Goal: Task Accomplishment & Management: Complete application form

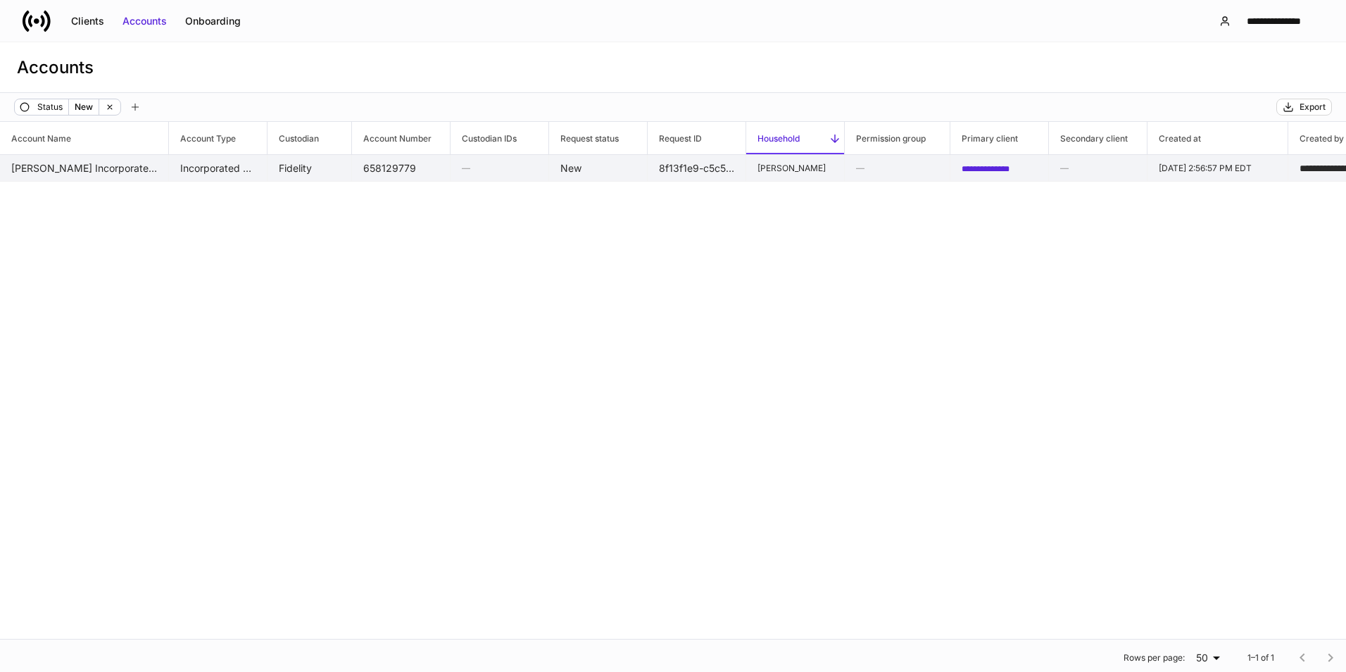
click at [56, 172] on td "[PERSON_NAME] Incorporated Organization" at bounding box center [84, 168] width 169 height 27
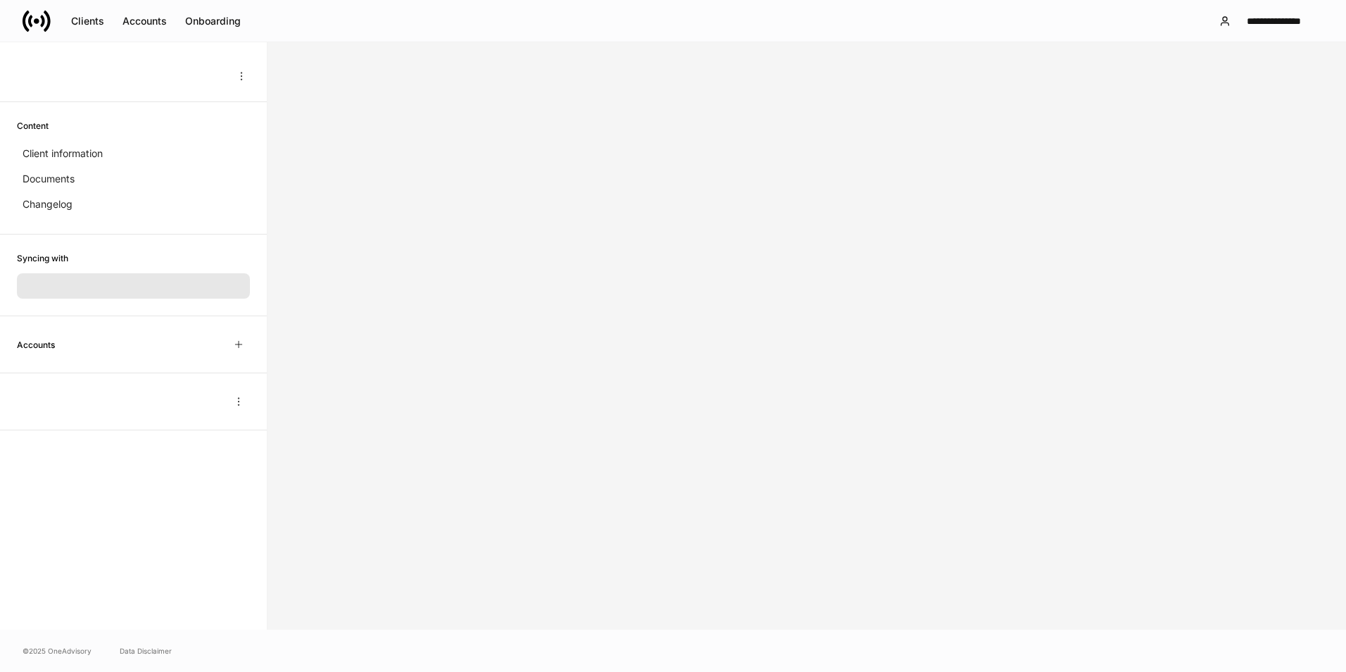
click at [226, 82] on div at bounding box center [133, 76] width 239 height 23
click at [234, 80] on button "button" at bounding box center [241, 76] width 23 height 23
click at [286, 79] on div at bounding box center [673, 336] width 1346 height 672
click at [1293, 23] on div "**********" at bounding box center [1273, 21] width 75 height 14
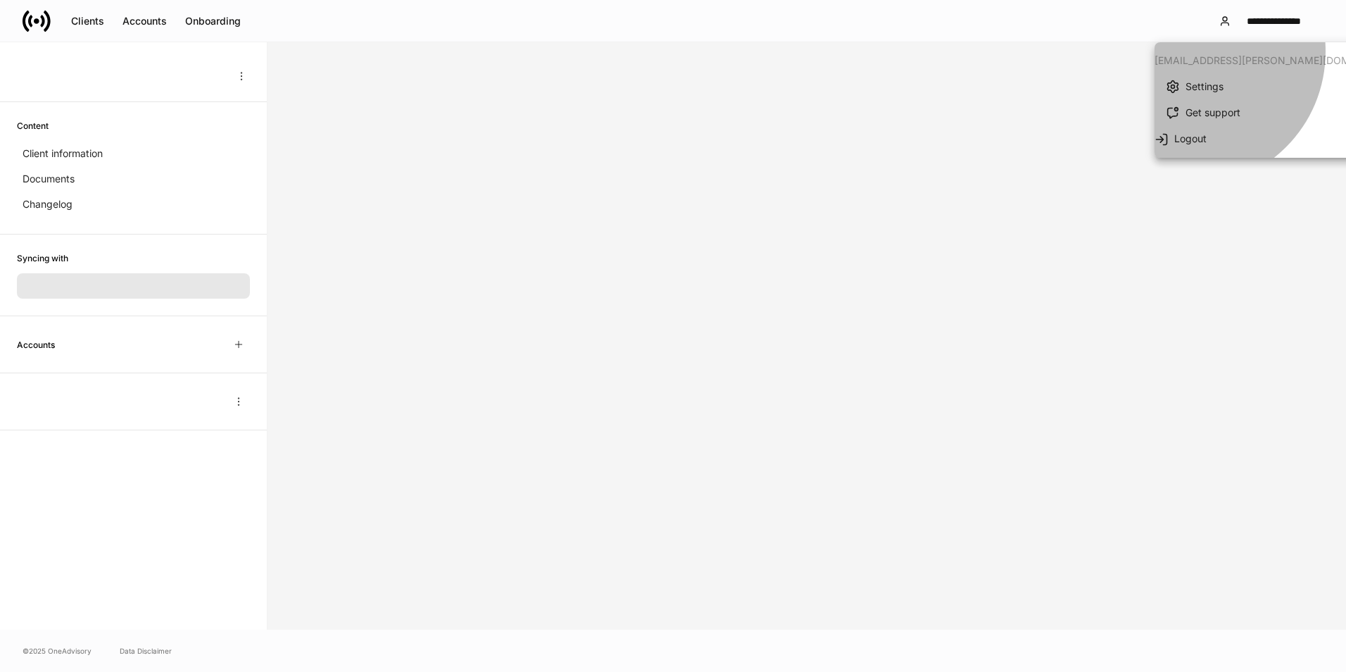
click at [1190, 135] on div "Logout" at bounding box center [1289, 139] width 231 height 14
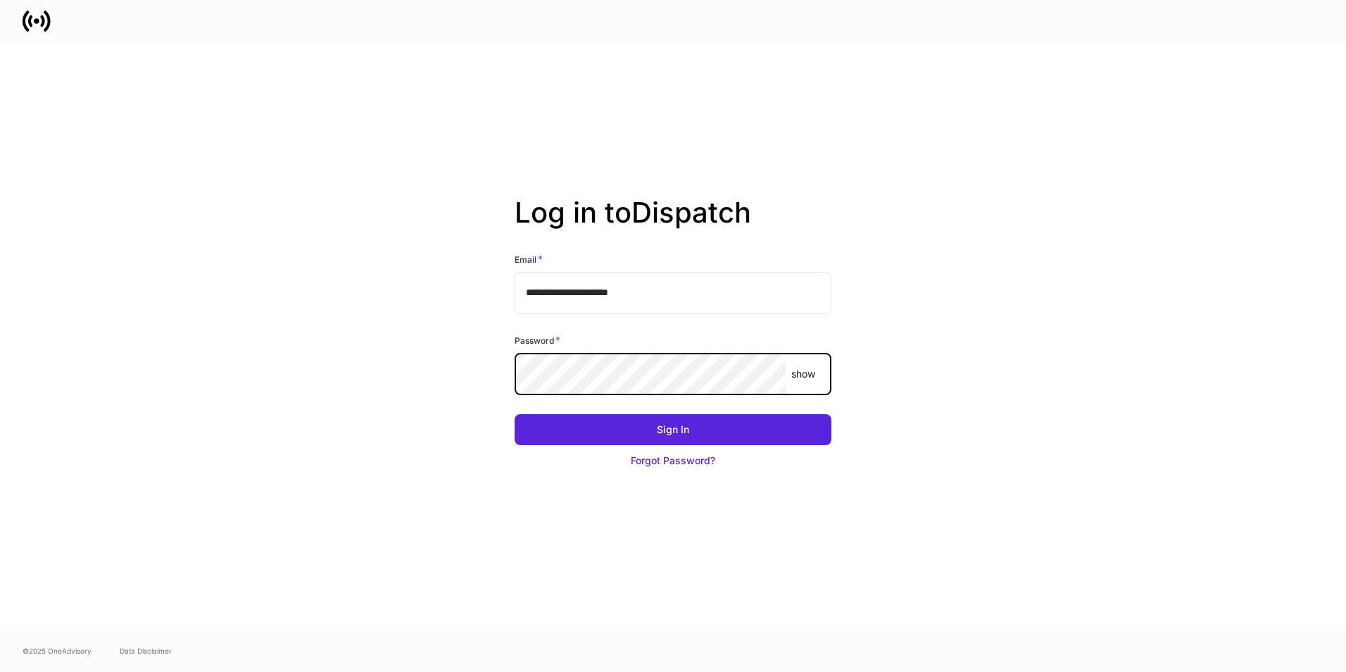
click at [515, 414] on button "Sign In" at bounding box center [673, 429] width 317 height 31
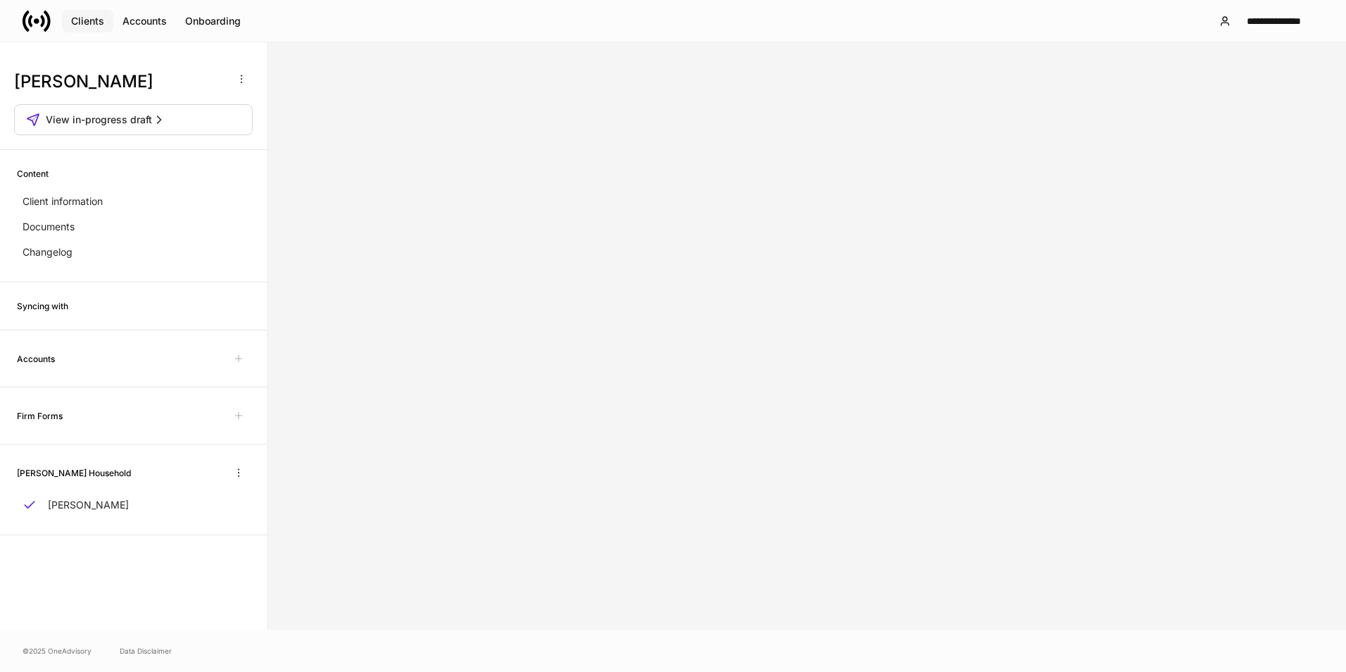
click at [92, 19] on div "Clients" at bounding box center [87, 21] width 33 height 14
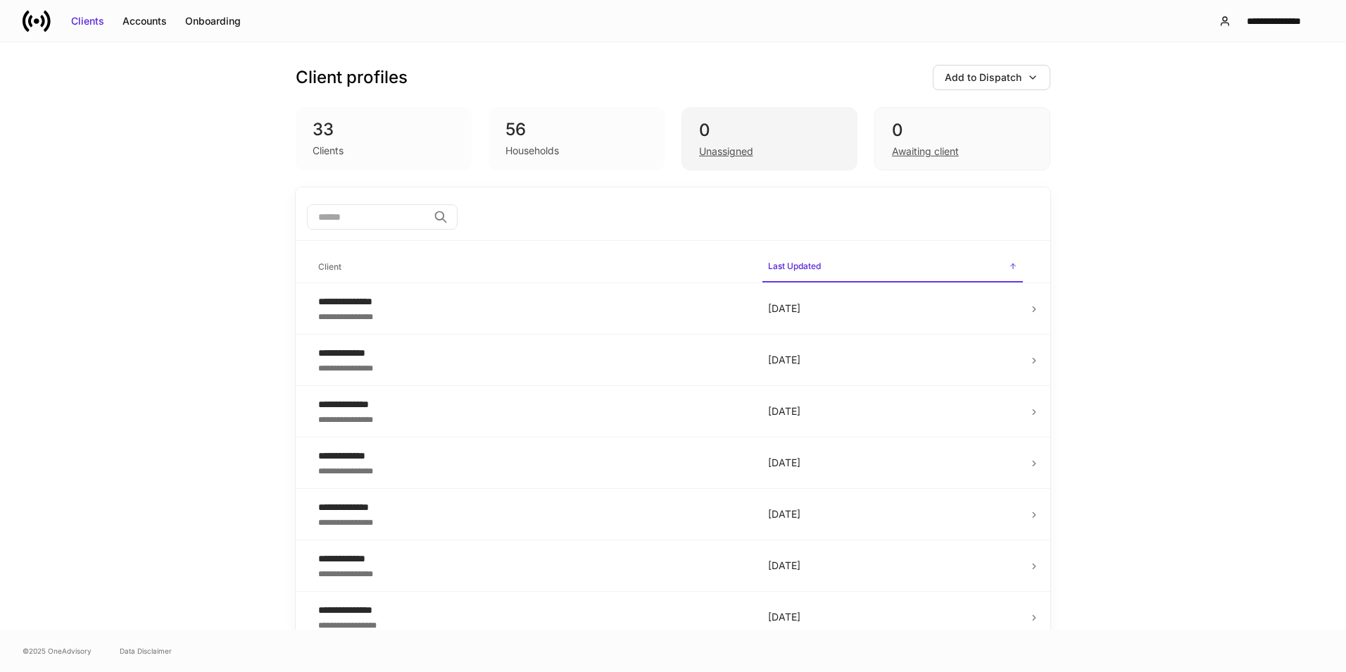
click at [773, 143] on div "Unassigned" at bounding box center [769, 150] width 141 height 17
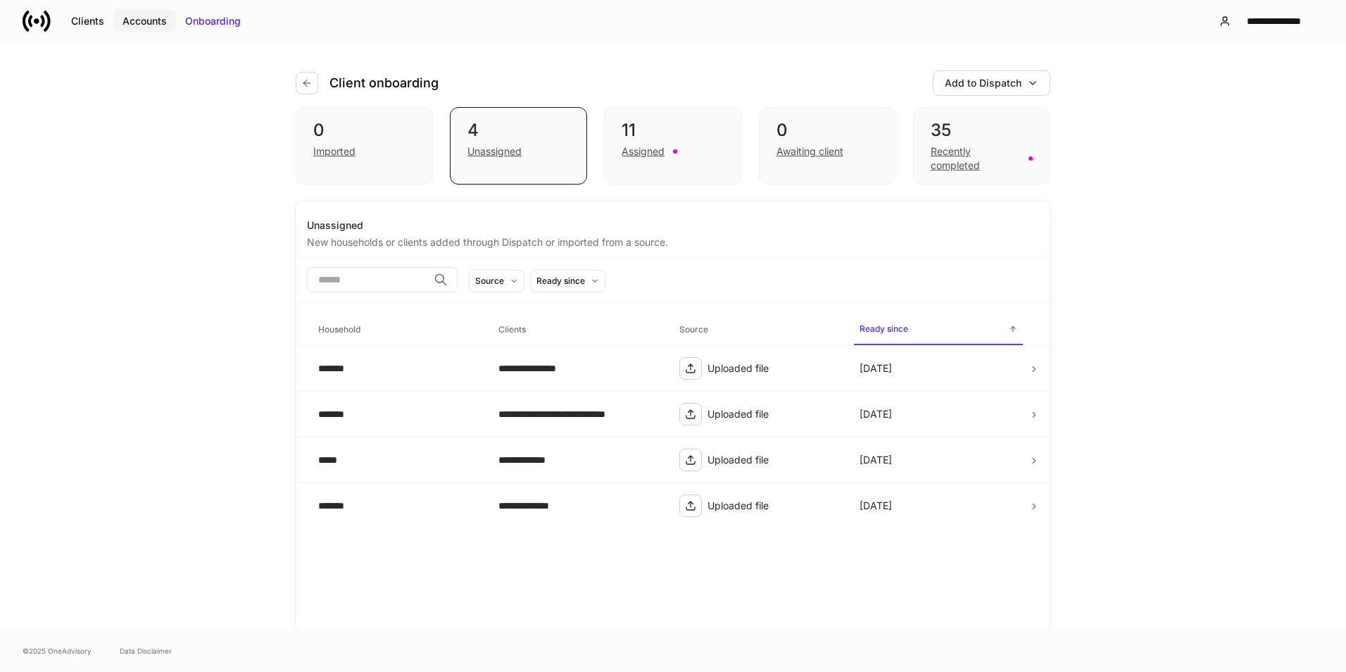
click at [151, 12] on button "Accounts" at bounding box center [144, 21] width 63 height 23
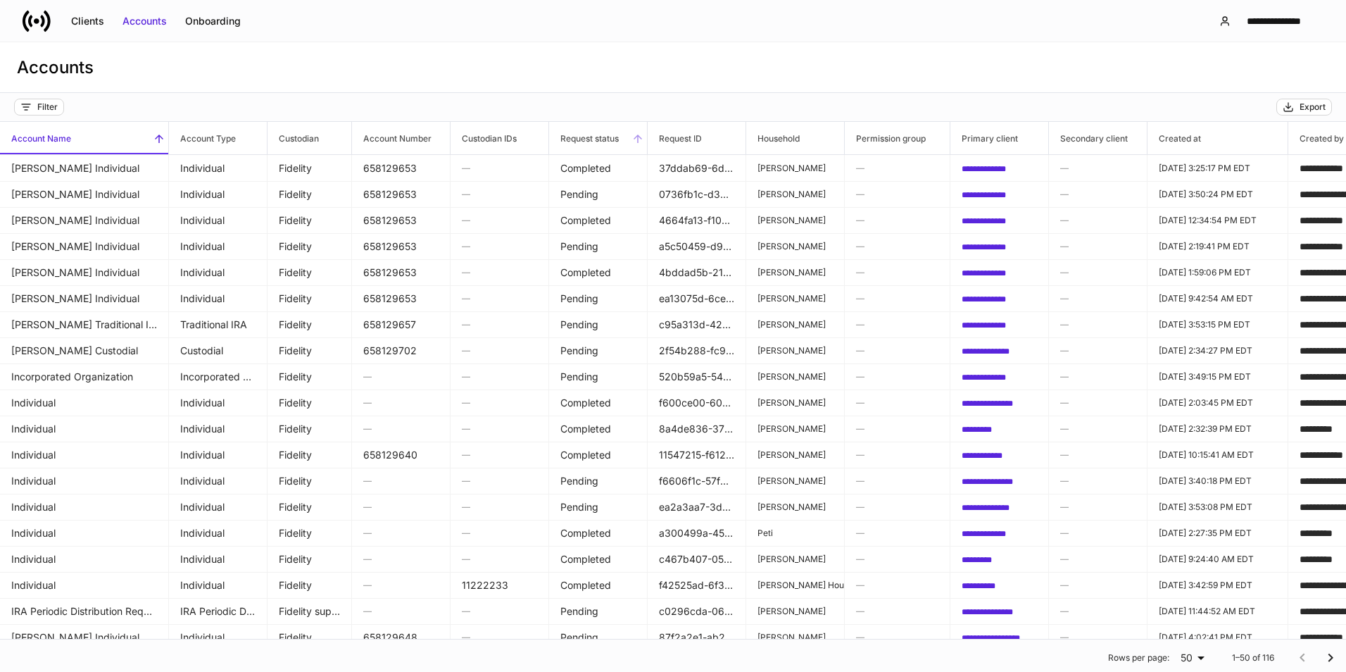
click at [631, 136] on span "Request status" at bounding box center [598, 138] width 98 height 32
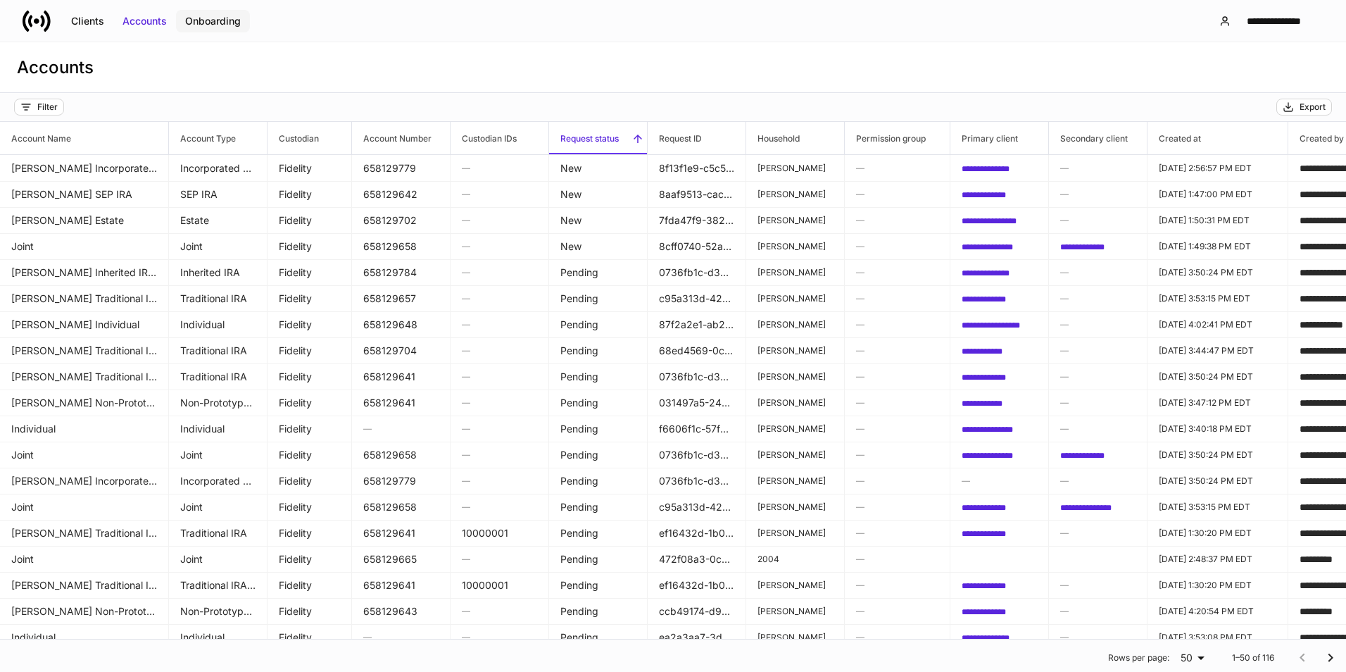
click at [212, 23] on div "Onboarding" at bounding box center [213, 21] width 56 height 14
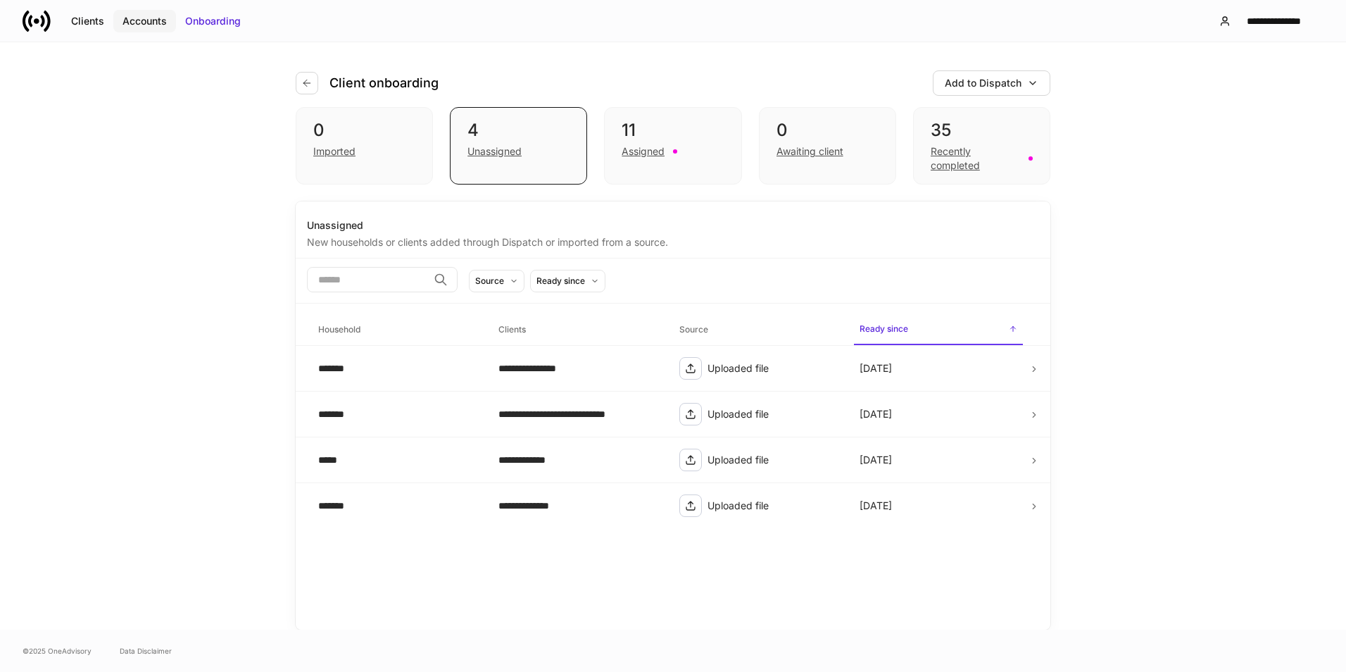
click at [144, 22] on div "Accounts" at bounding box center [144, 21] width 44 height 14
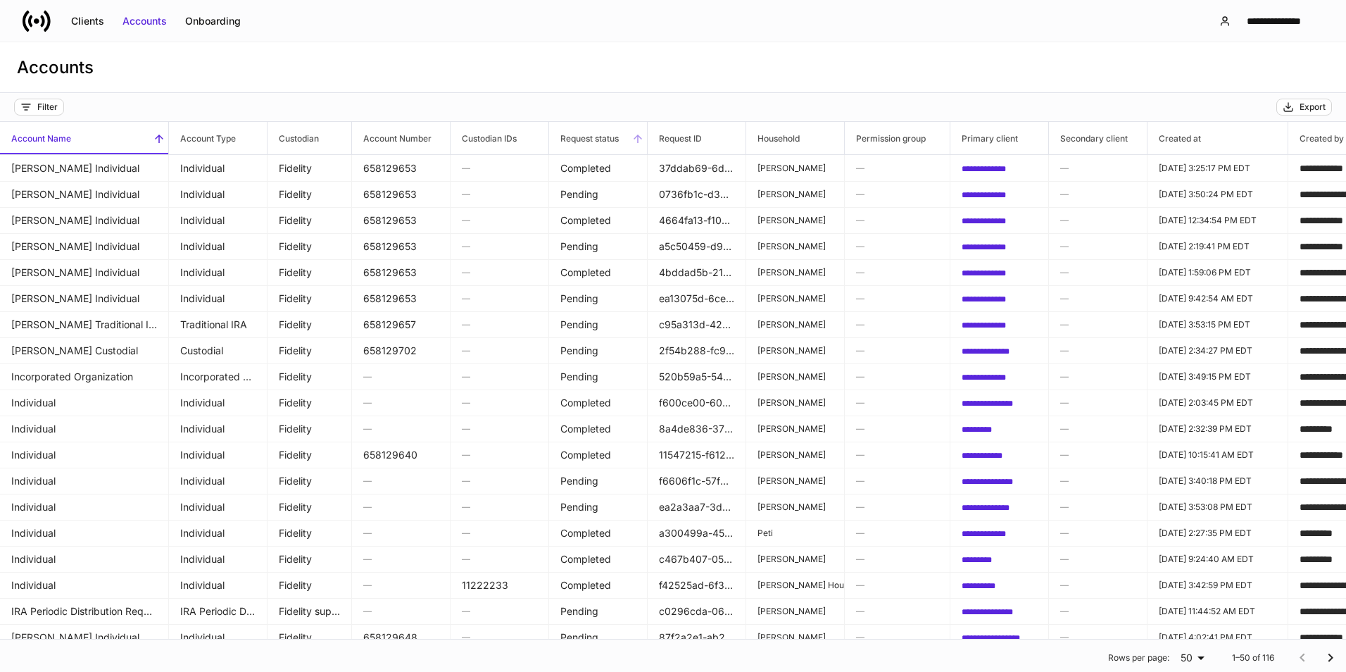
click at [634, 133] on icon at bounding box center [638, 138] width 13 height 13
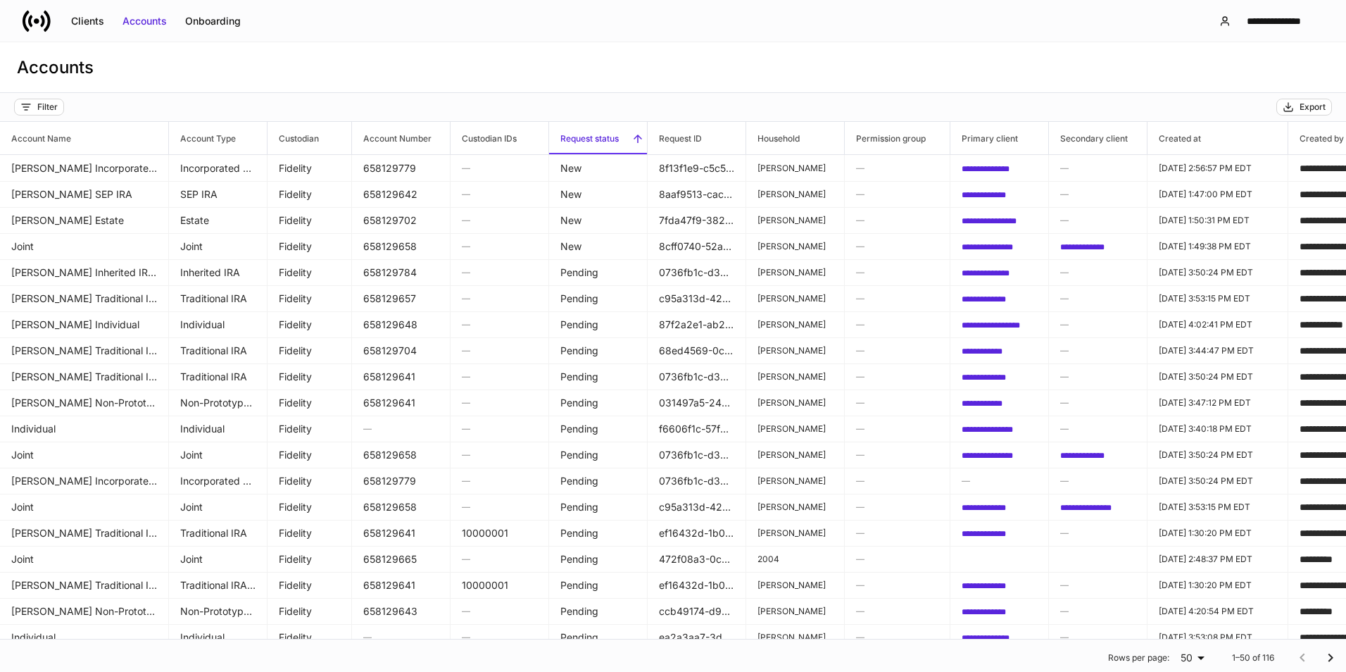
click at [1037, 34] on div "**********" at bounding box center [673, 21] width 1346 height 42
click at [54, 112] on div "Filter" at bounding box center [47, 106] width 20 height 11
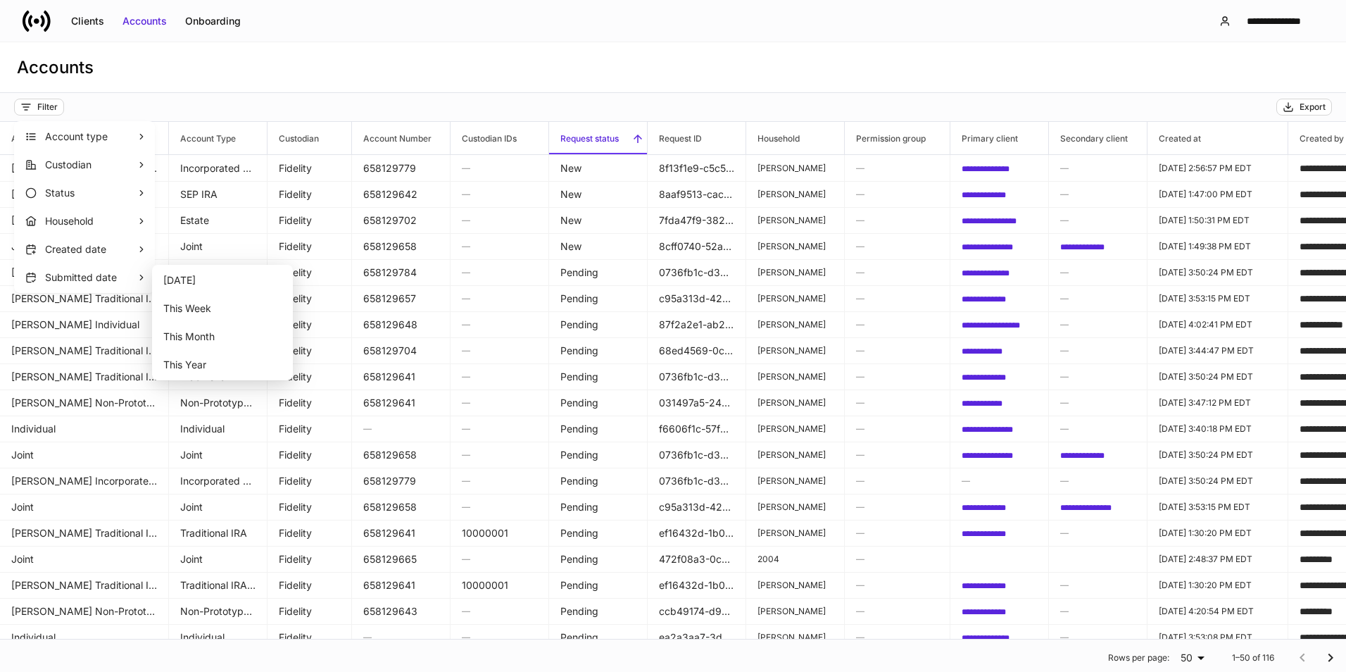
click at [343, 75] on div at bounding box center [673, 336] width 1346 height 672
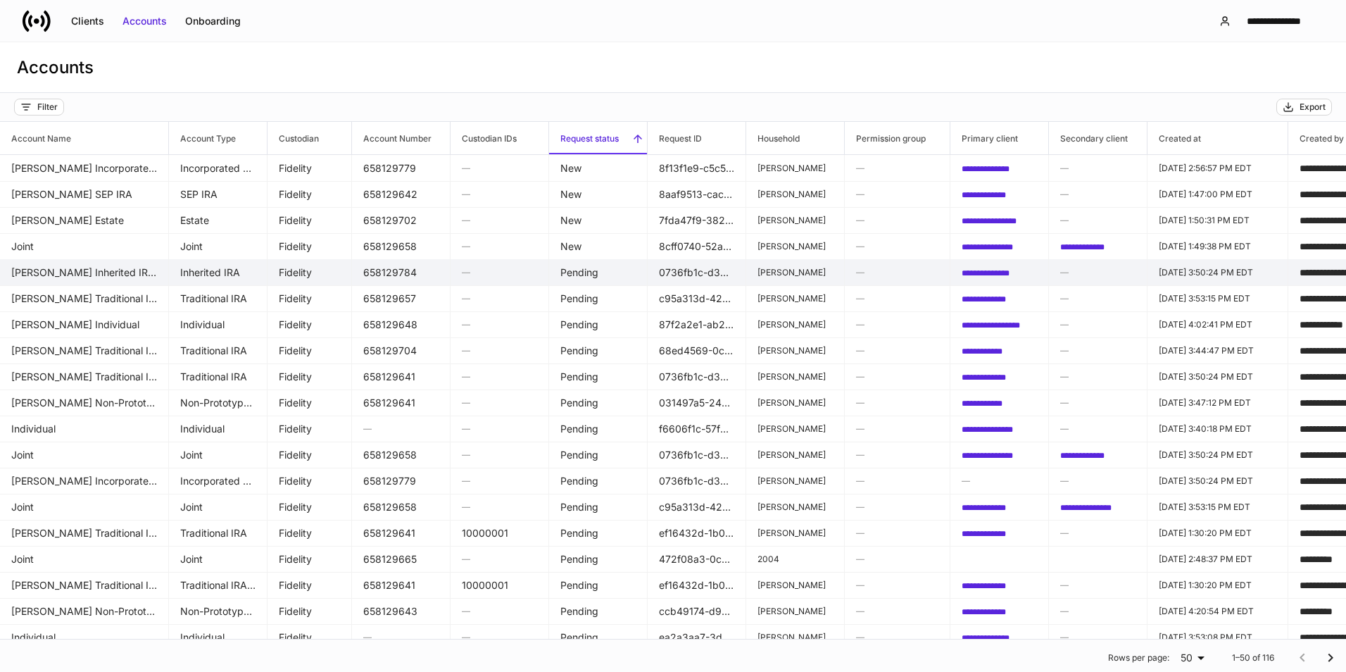
click at [89, 269] on td "[PERSON_NAME] Inherited IRA for Individuals" at bounding box center [84, 272] width 169 height 27
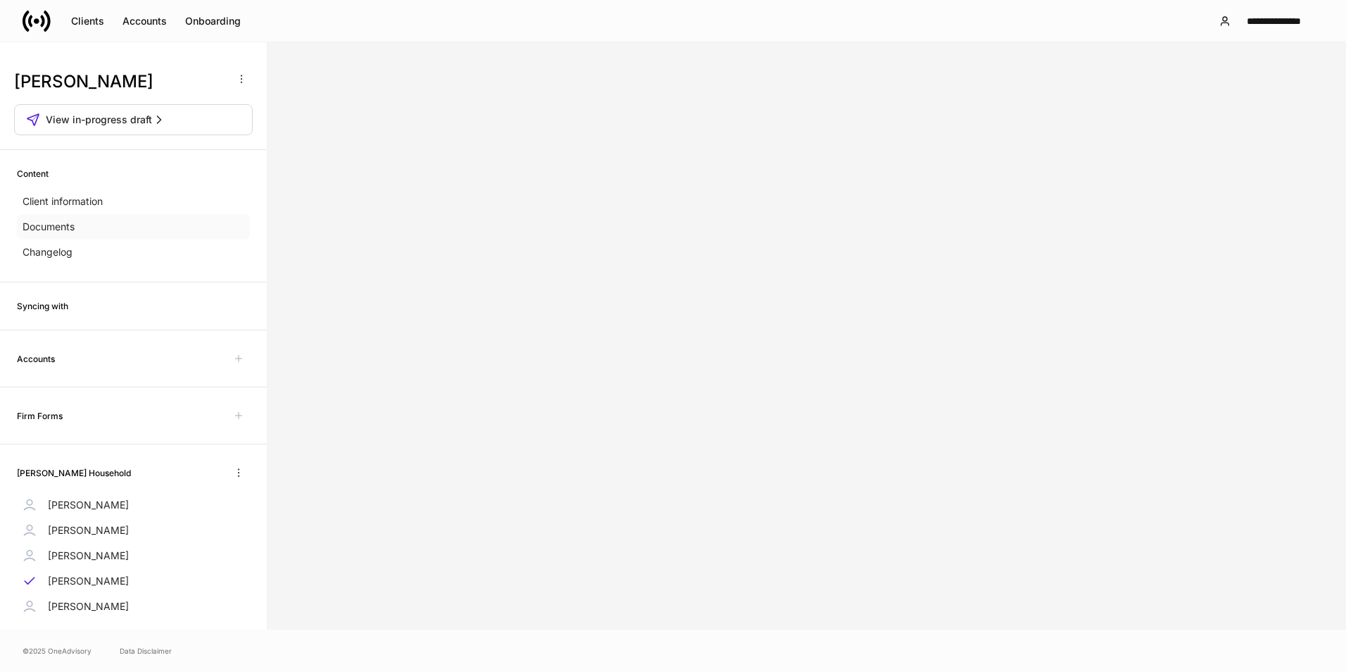
click at [113, 227] on div "Documents" at bounding box center [133, 226] width 233 height 25
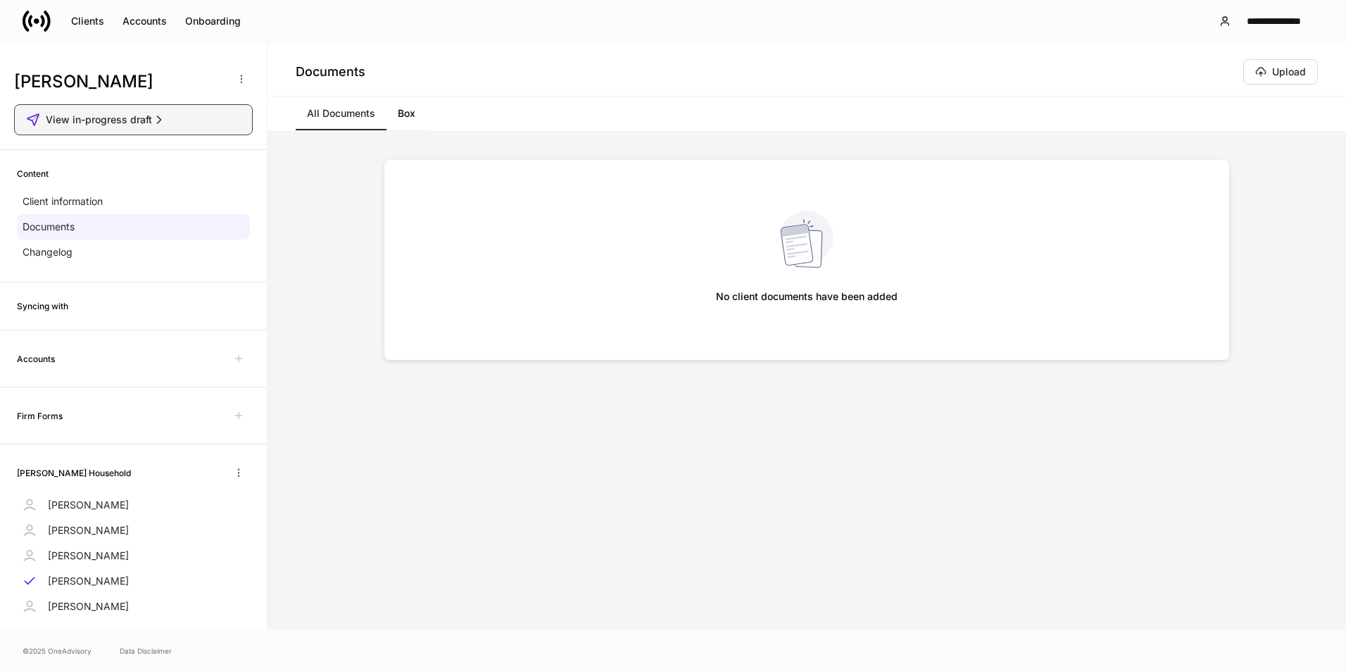
click at [124, 120] on span "View in-progress draft" at bounding box center [99, 120] width 106 height 14
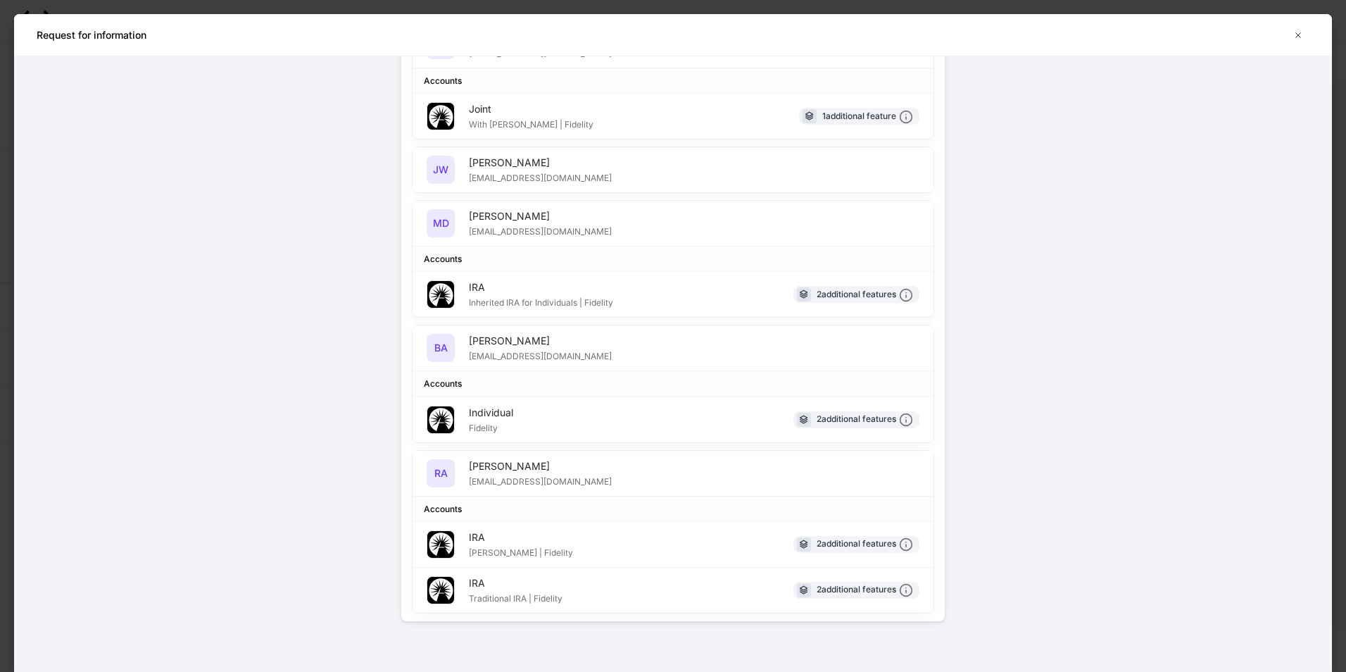
scroll to position [80, 0]
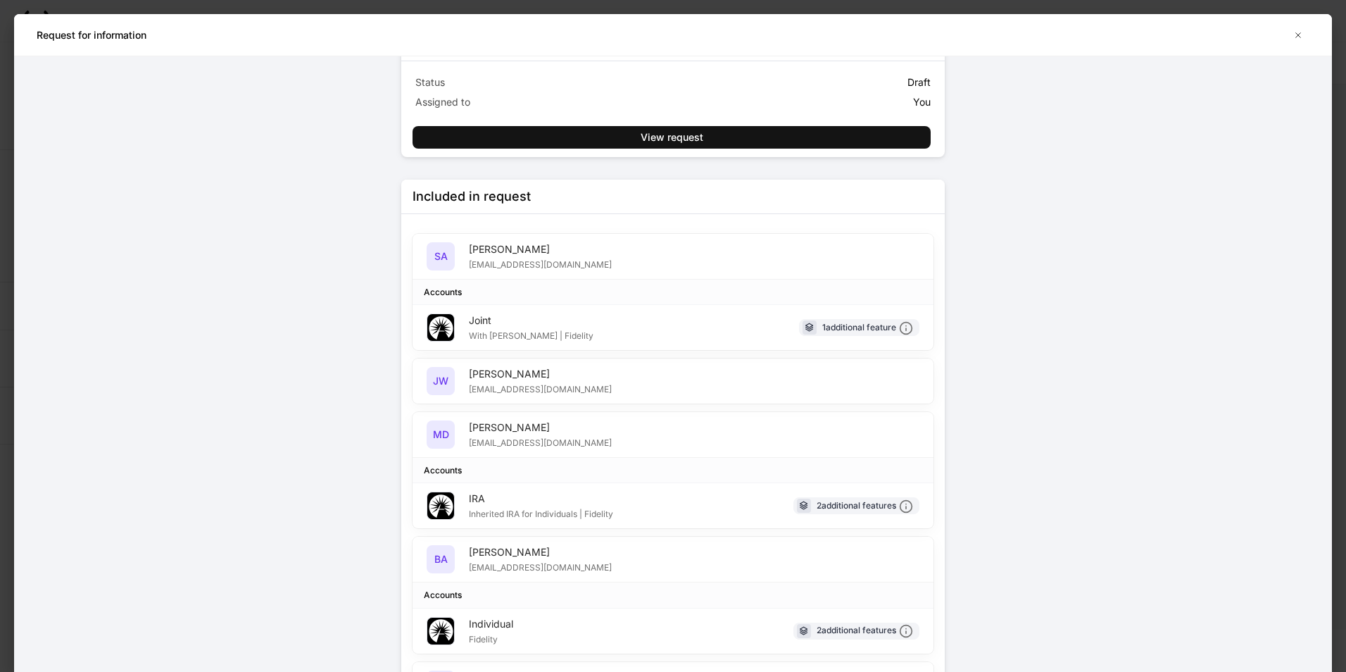
click at [596, 311] on div "Joint With [PERSON_NAME] | Fidelity 1 additional feature" at bounding box center [673, 327] width 521 height 45
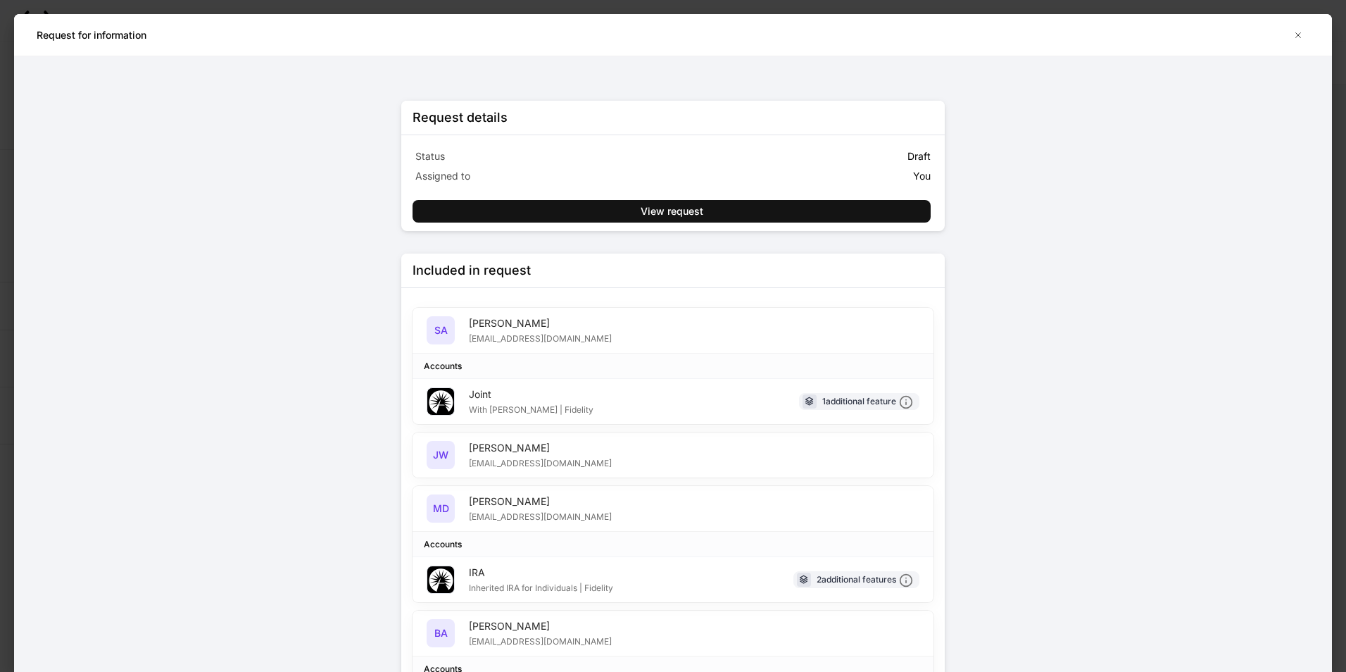
scroll to position [0, 0]
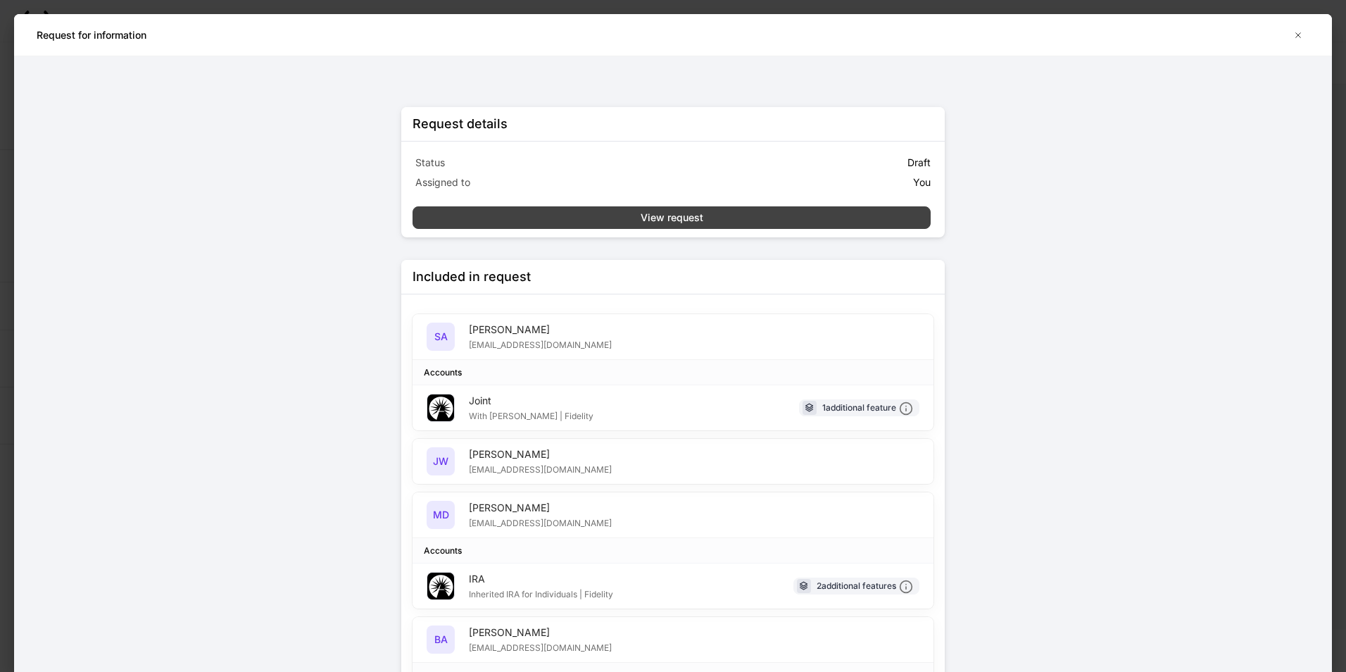
click at [653, 227] on button "View request" at bounding box center [672, 217] width 518 height 23
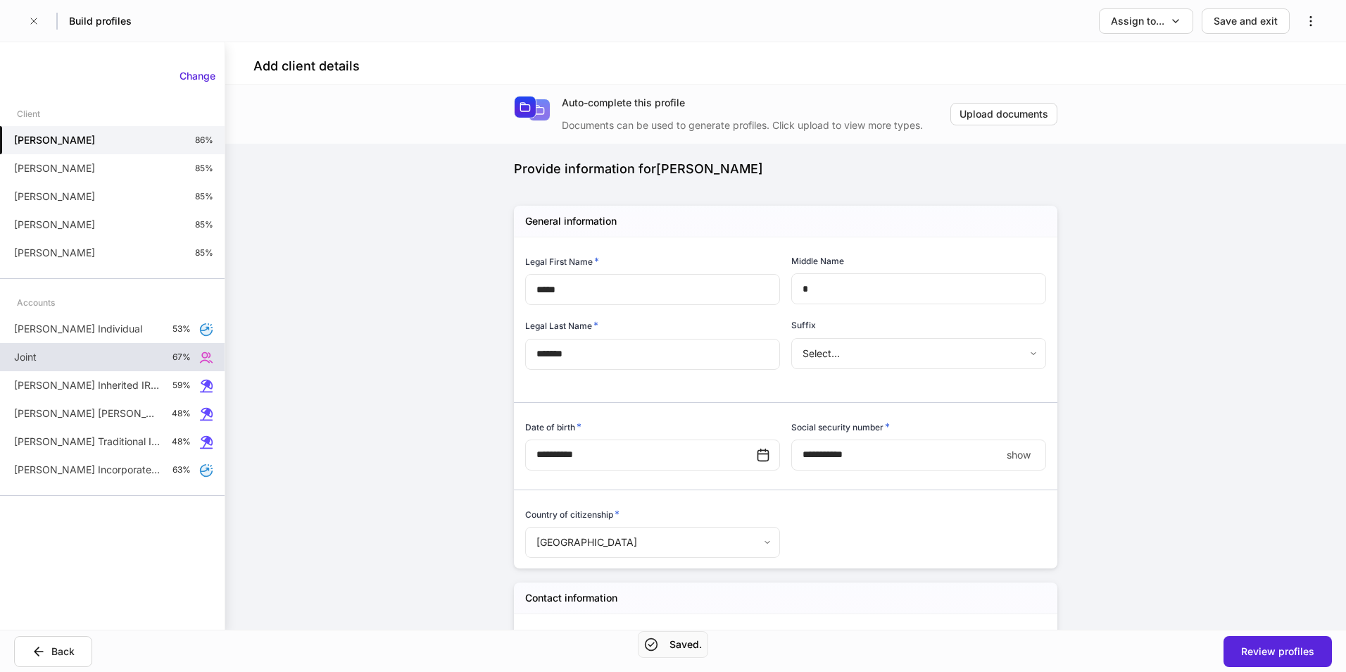
click at [103, 359] on div "Joint 67%" at bounding box center [112, 357] width 225 height 28
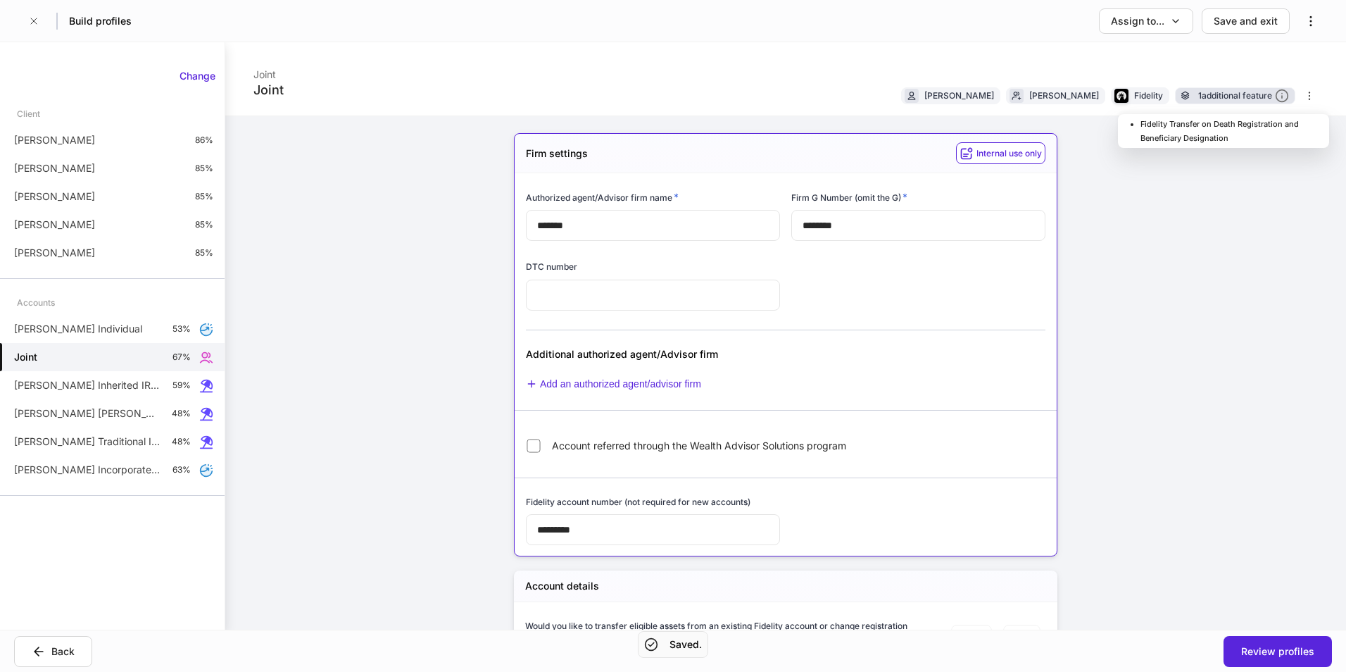
click at [1229, 94] on div "1 additional feature" at bounding box center [1243, 96] width 91 height 15
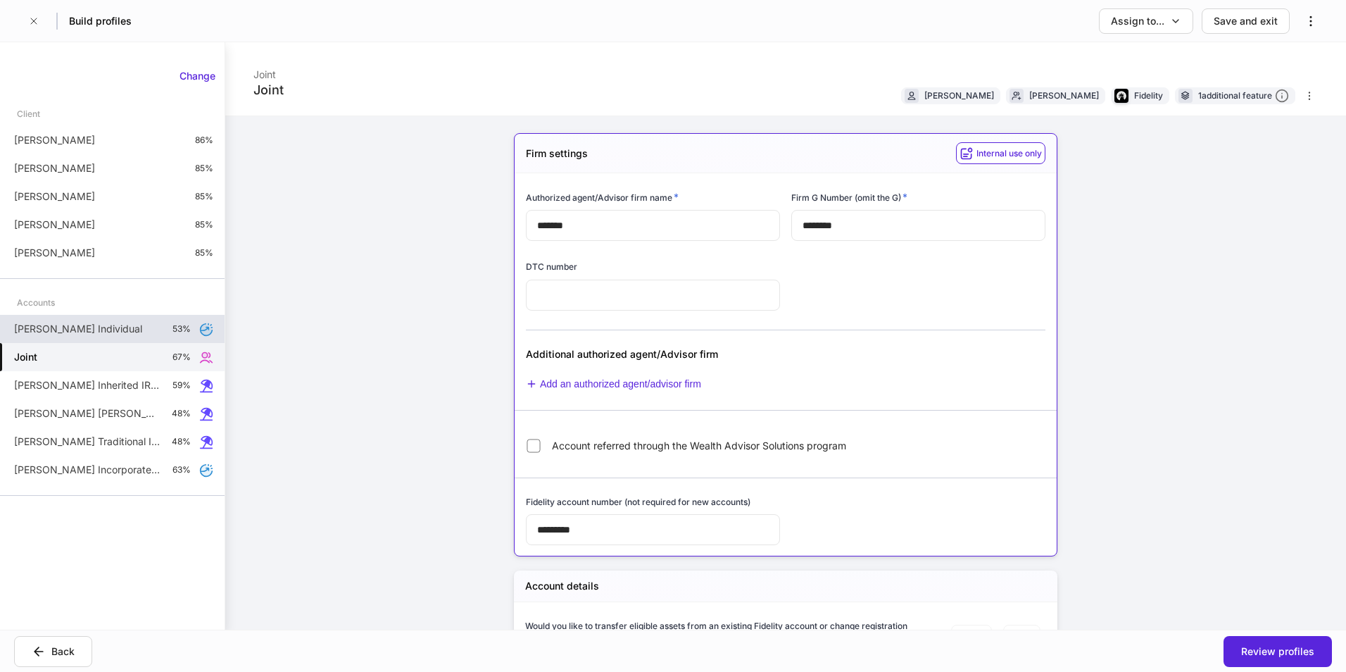
click at [10, 341] on div "[PERSON_NAME] Individual 53%" at bounding box center [112, 329] width 225 height 28
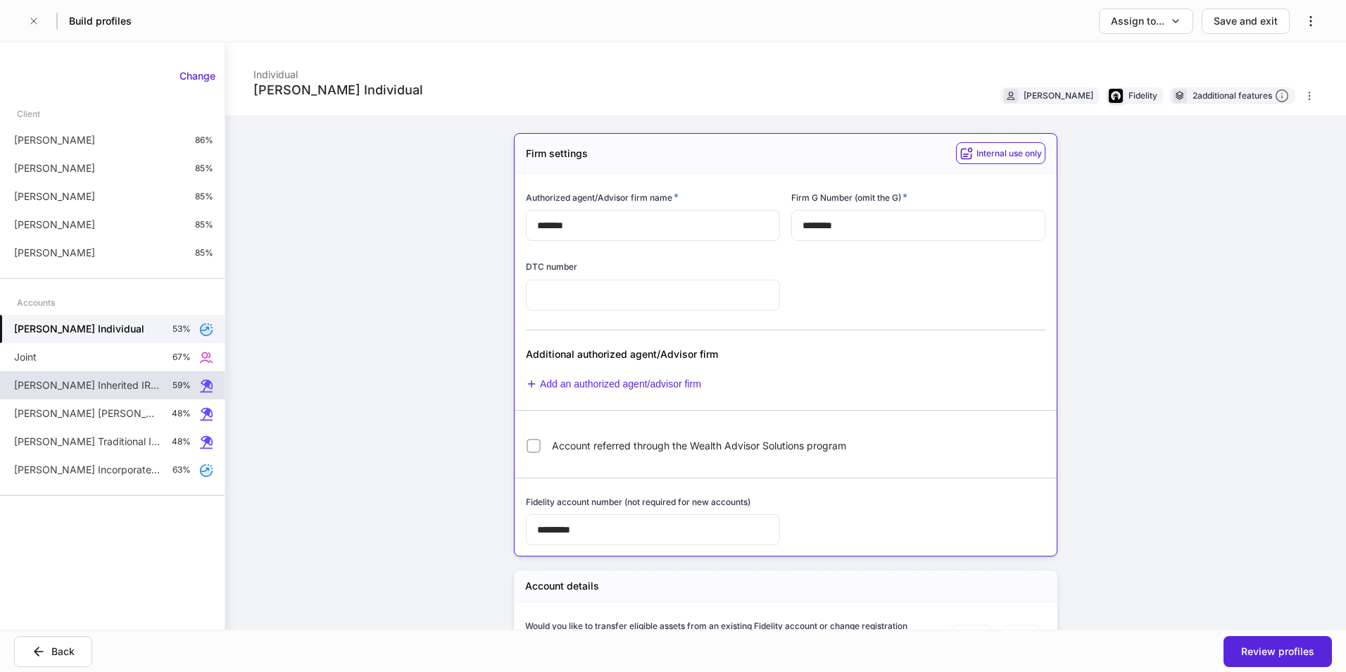
click at [68, 384] on p "[PERSON_NAME] Inherited IRA for Individuals" at bounding box center [87, 385] width 147 height 14
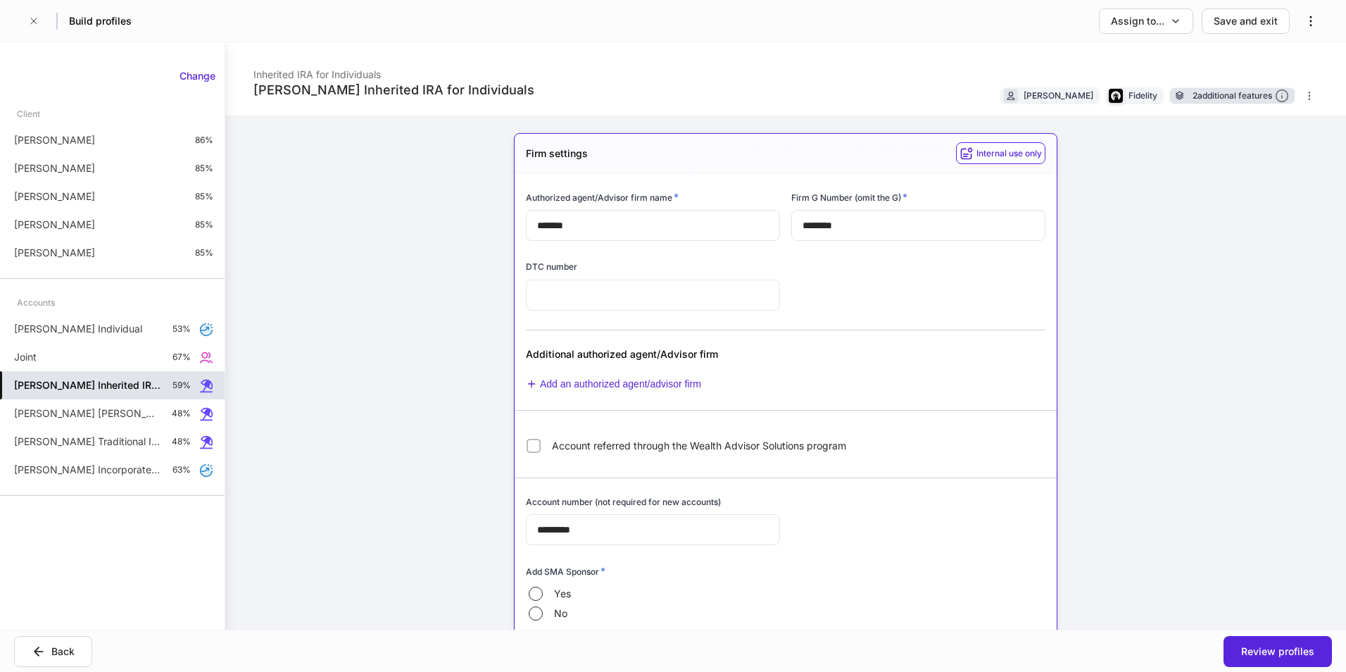
click at [1225, 97] on div "2 additional features" at bounding box center [1241, 96] width 96 height 15
click at [1300, 27] on div "Assign to... Save and exit" at bounding box center [1211, 20] width 225 height 25
click at [1307, 30] on button "button" at bounding box center [1310, 20] width 25 height 25
click at [1259, 136] on div at bounding box center [673, 336] width 1346 height 672
click at [25, 29] on button "button" at bounding box center [34, 21] width 23 height 23
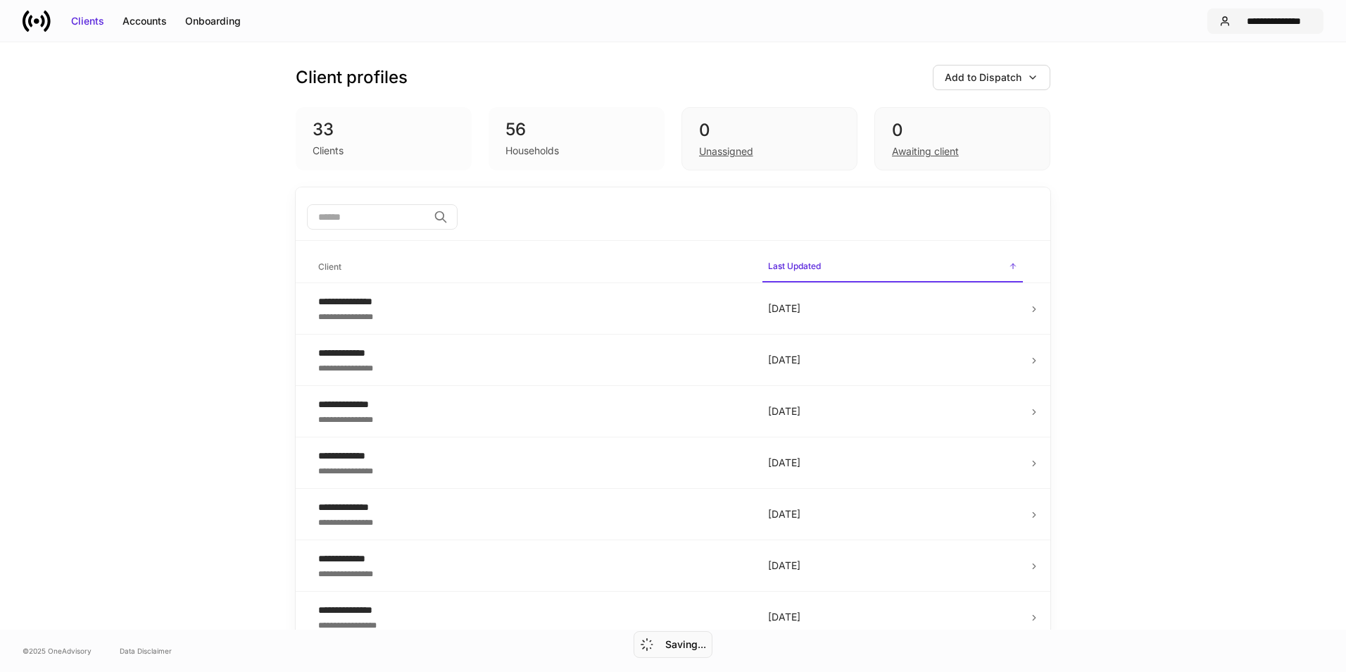
click at [1249, 18] on div "**********" at bounding box center [1273, 21] width 75 height 14
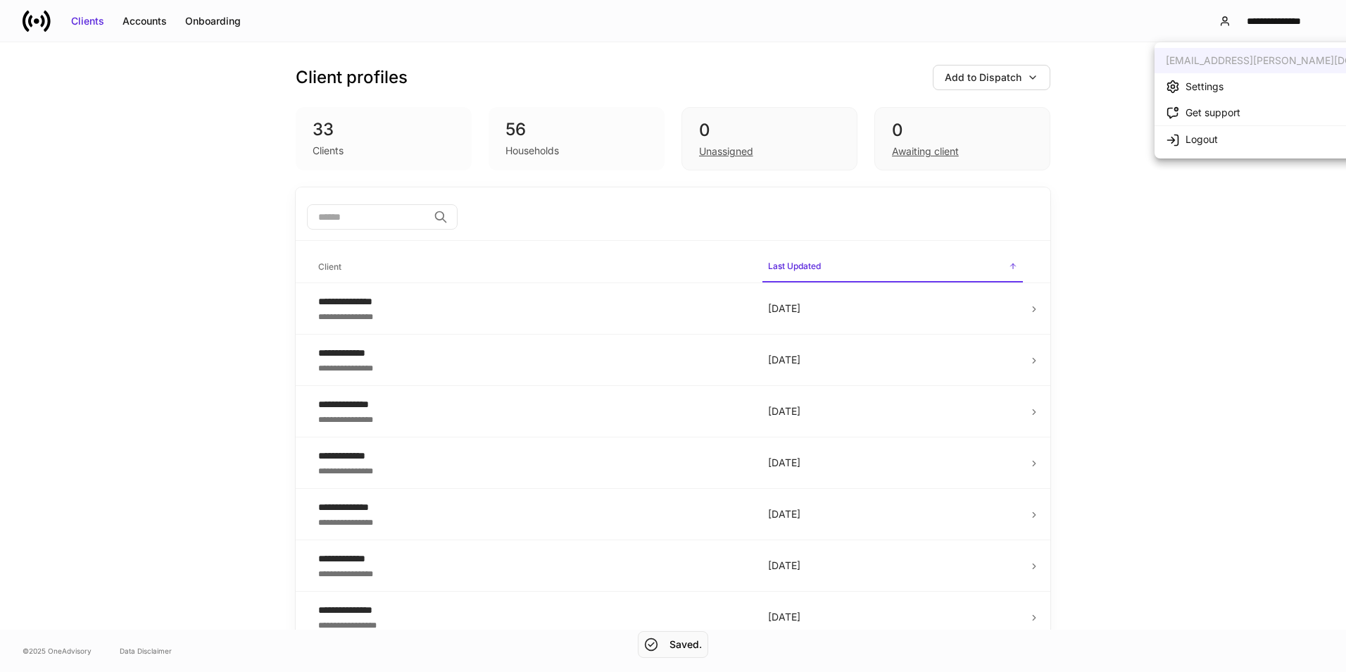
click at [945, 83] on div at bounding box center [673, 336] width 1346 height 672
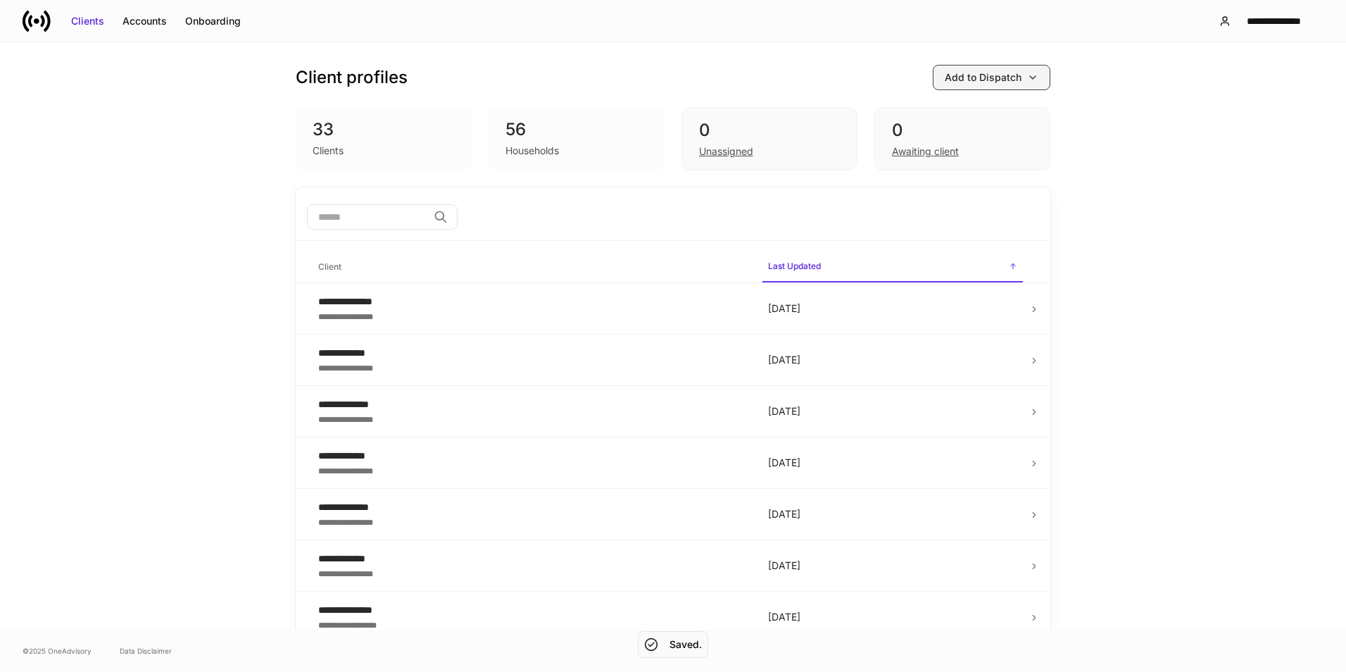
click at [958, 74] on div "Add to Dispatch" at bounding box center [983, 77] width 77 height 14
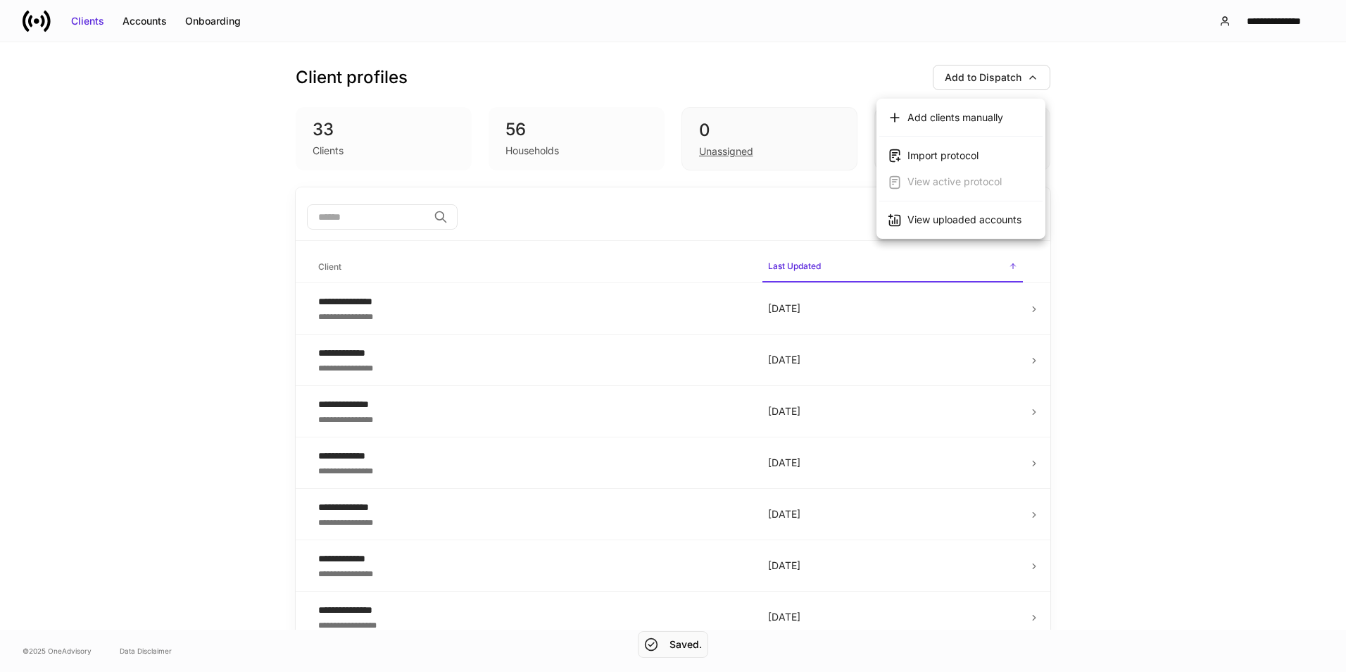
click at [1008, 212] on li "View uploaded accounts" at bounding box center [961, 220] width 169 height 26
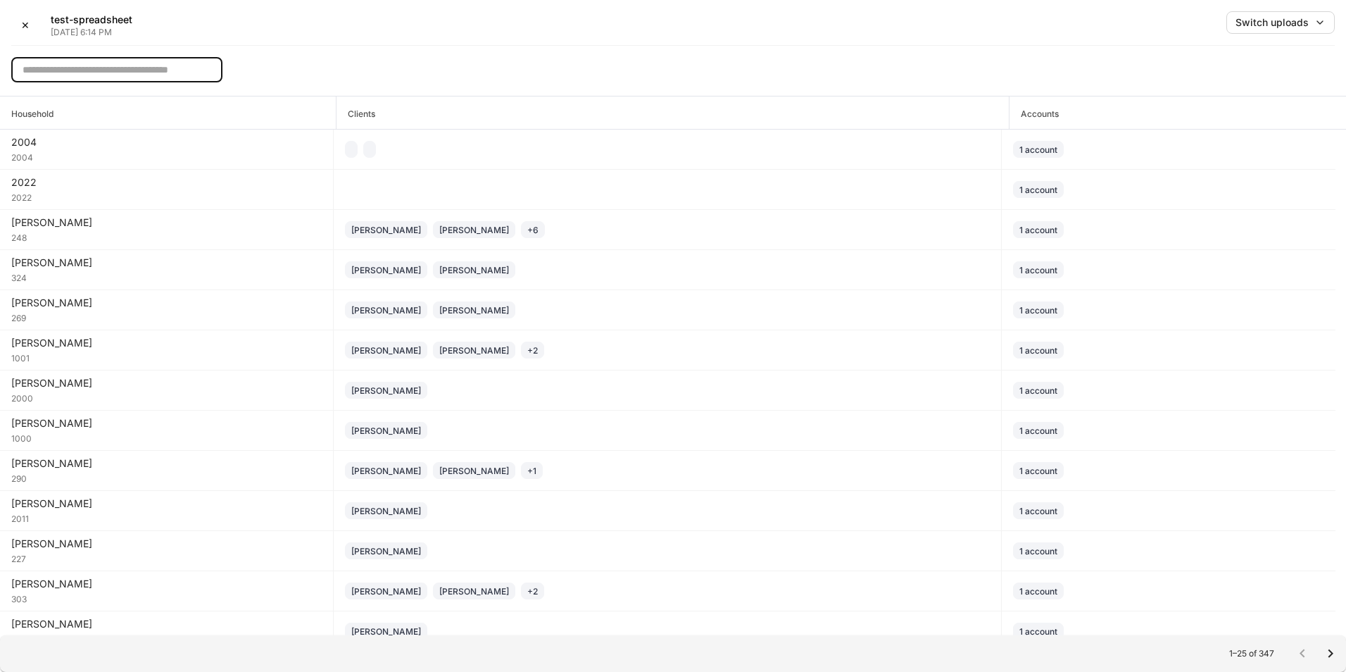
click at [120, 65] on input "text" at bounding box center [116, 69] width 211 height 25
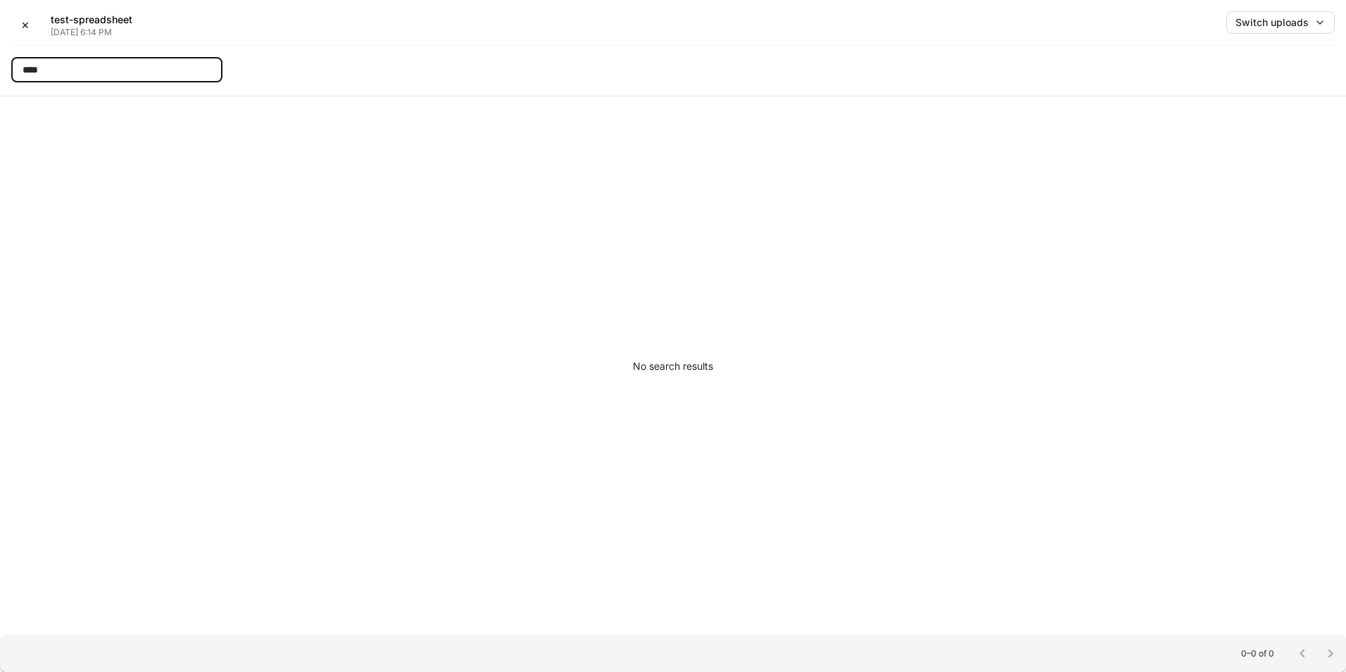
type input "****"
click at [549, 202] on div "No search results" at bounding box center [673, 365] width 1346 height 539
click at [816, 229] on div "No search results" at bounding box center [673, 365] width 1346 height 539
click at [18, 37] on button "✕" at bounding box center [25, 25] width 28 height 28
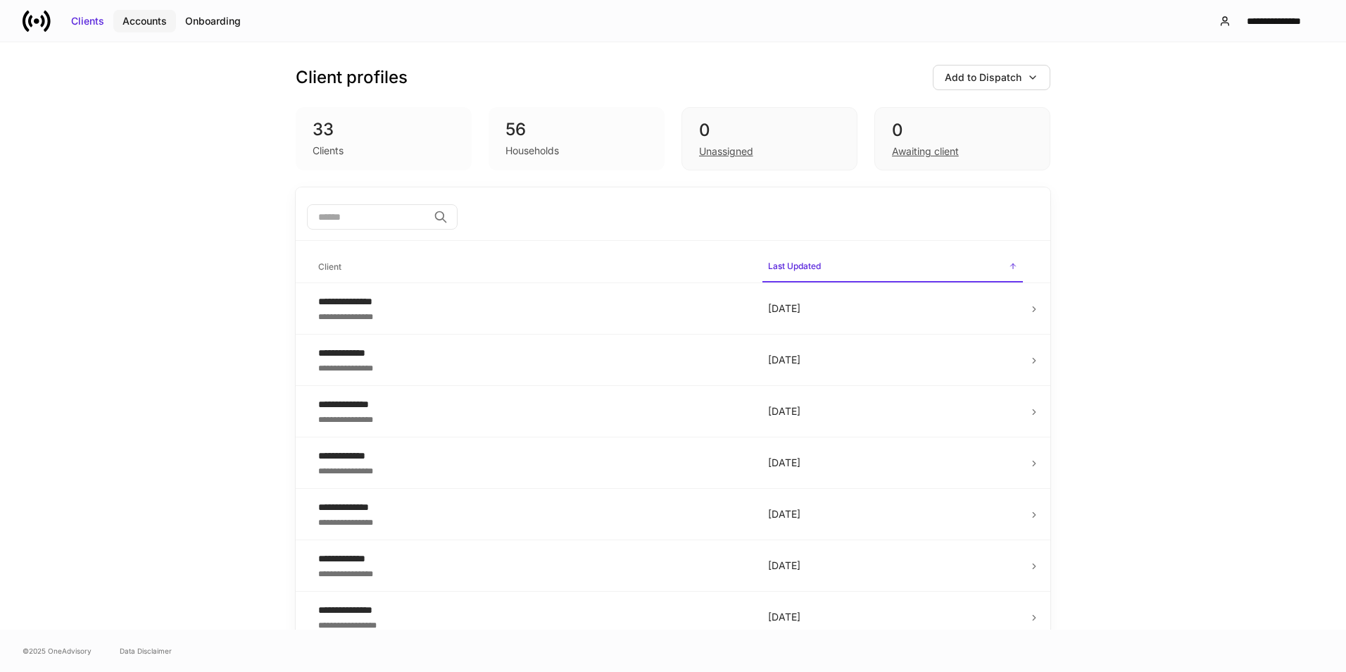
click at [135, 20] on div "Accounts" at bounding box center [144, 21] width 44 height 14
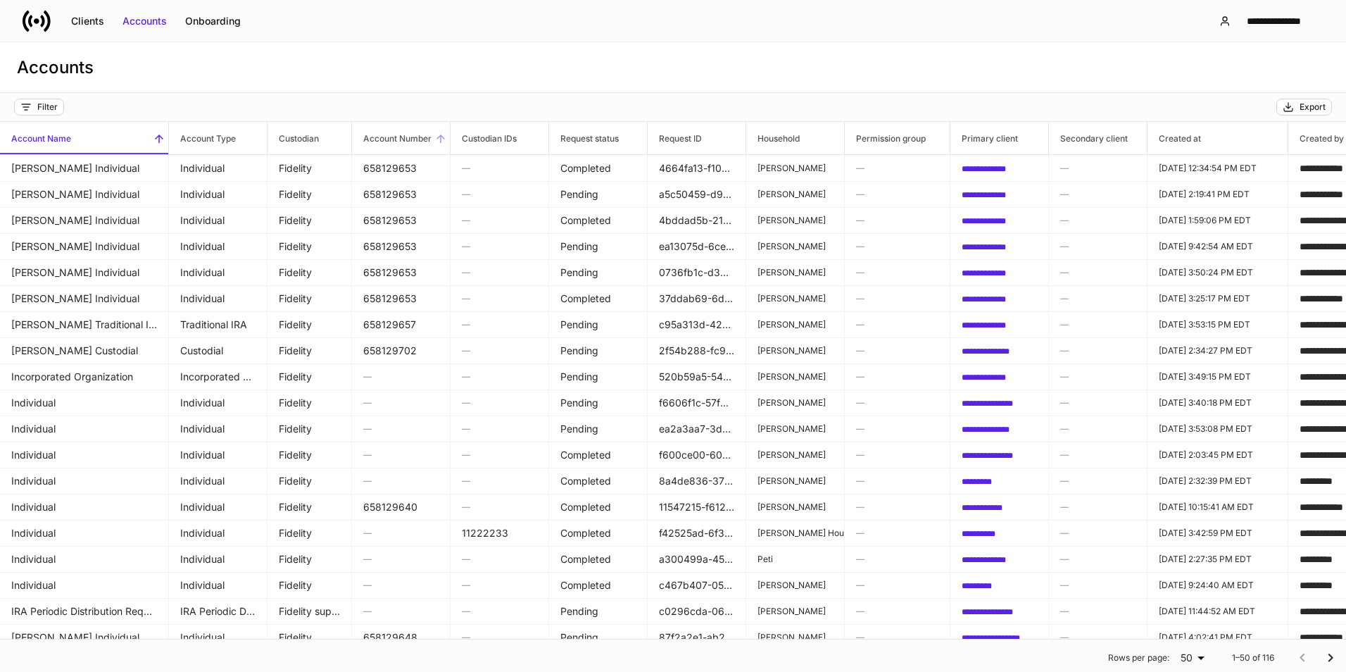
click at [443, 134] on icon at bounding box center [440, 138] width 13 height 13
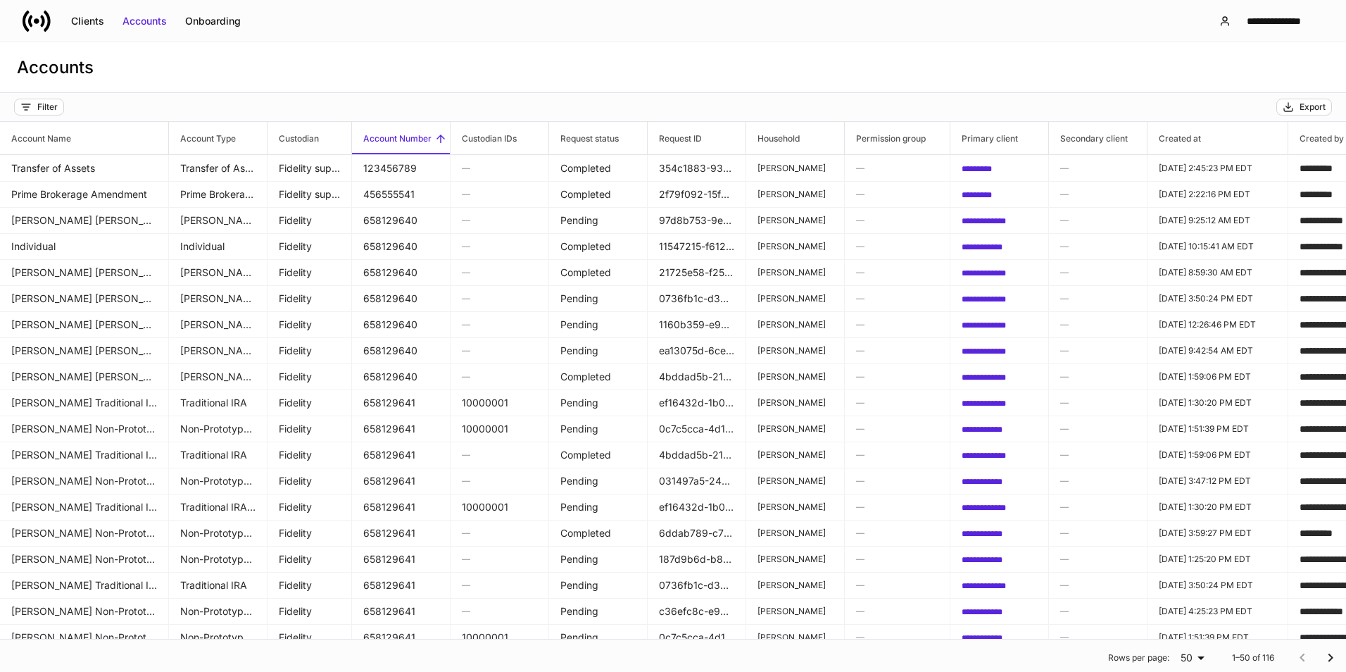
click at [439, 137] on icon at bounding box center [440, 138] width 8 height 8
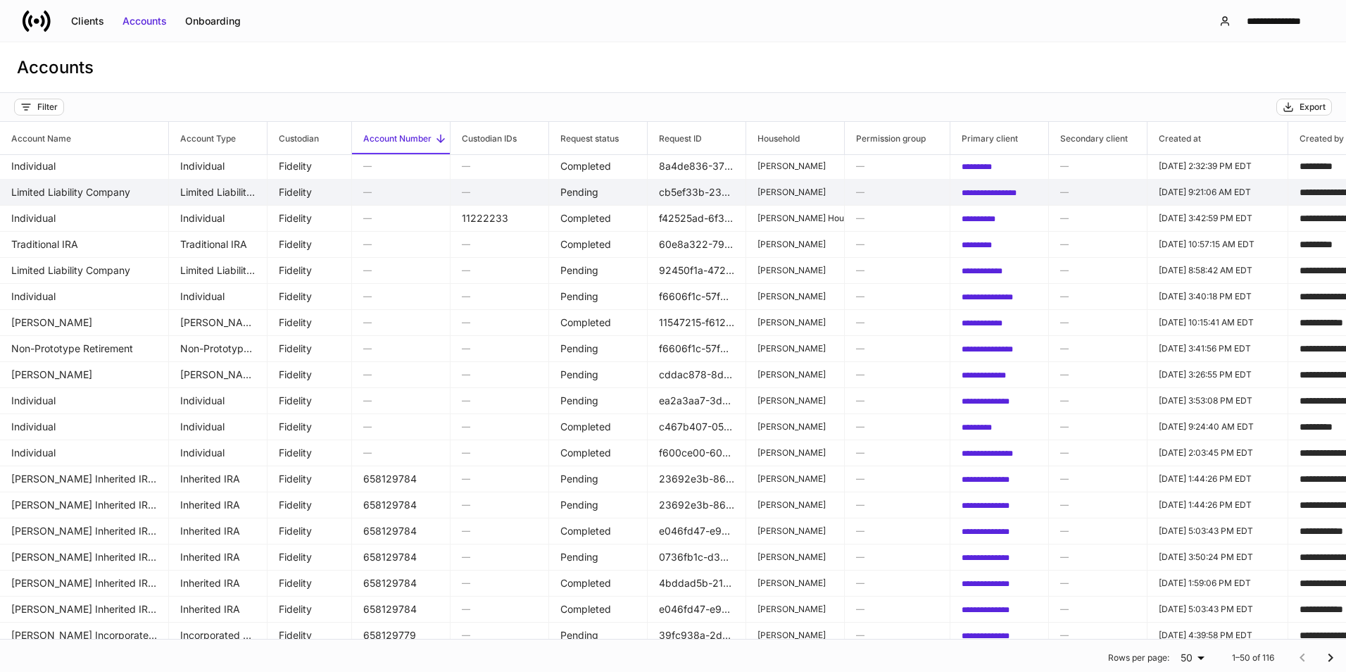
scroll to position [141, 0]
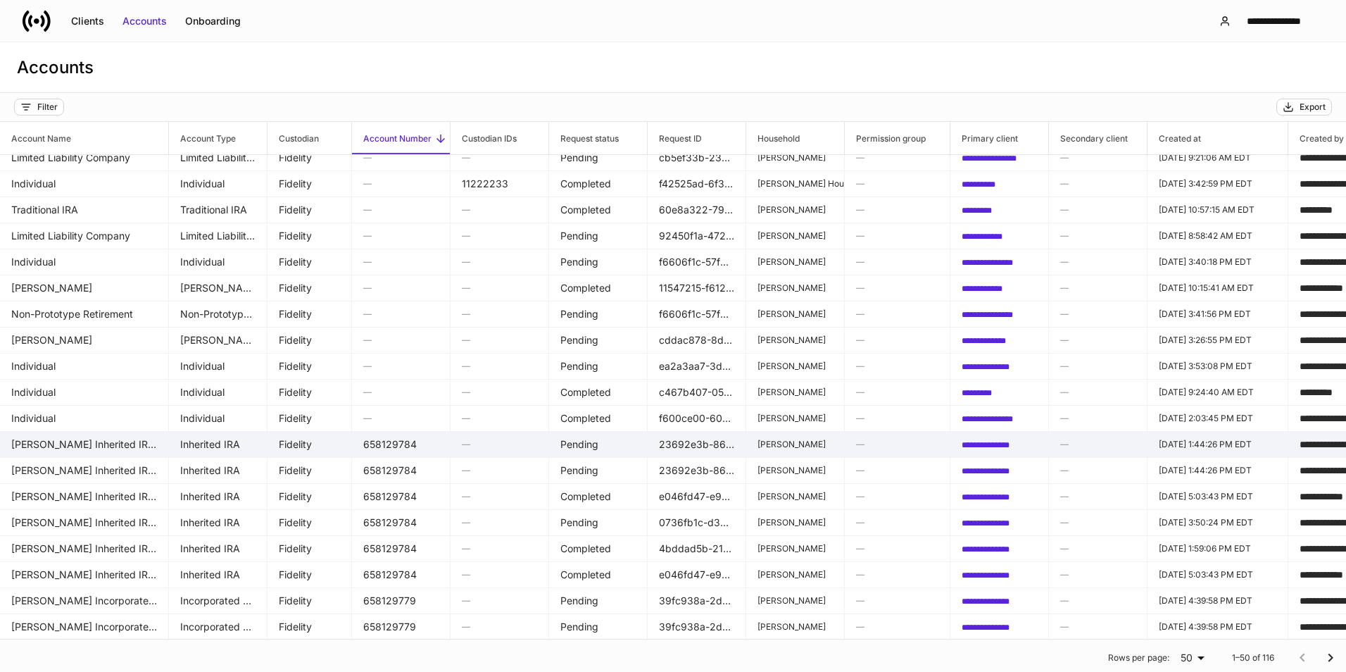
click at [99, 450] on td "[PERSON_NAME] Inherited IRA for Individuals" at bounding box center [84, 444] width 169 height 27
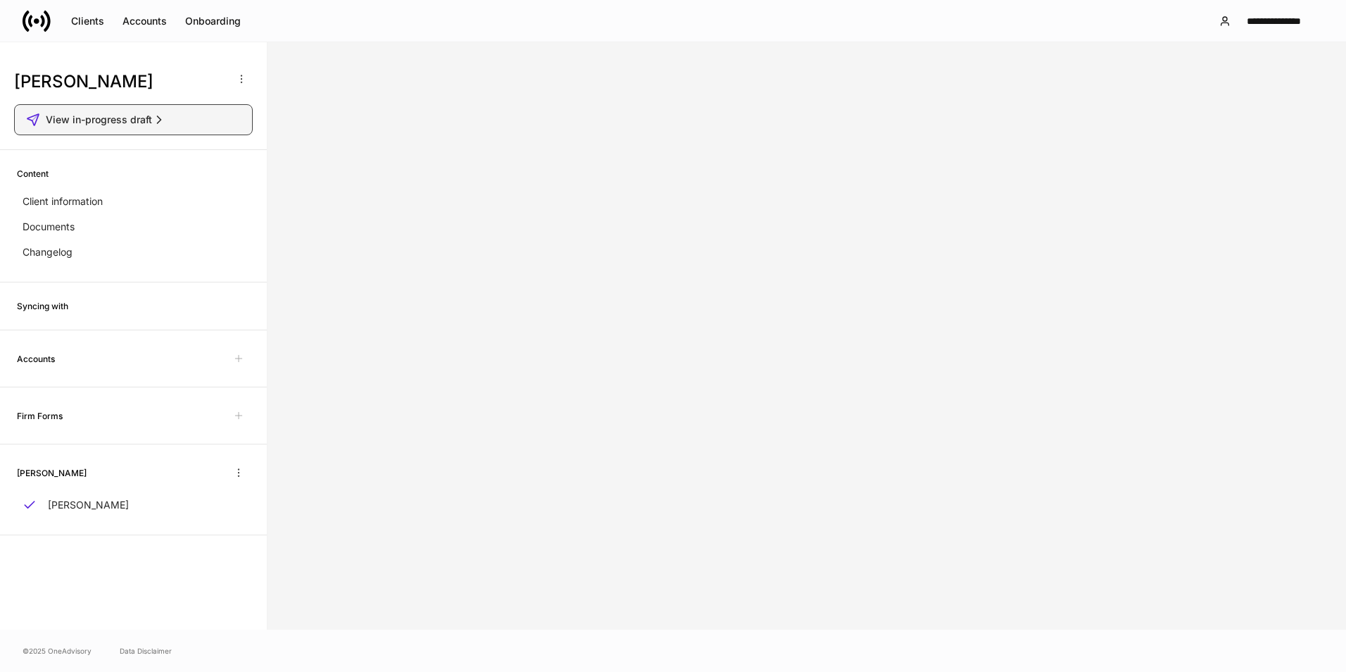
click at [232, 110] on button "View in-progress draft" at bounding box center [133, 119] width 239 height 31
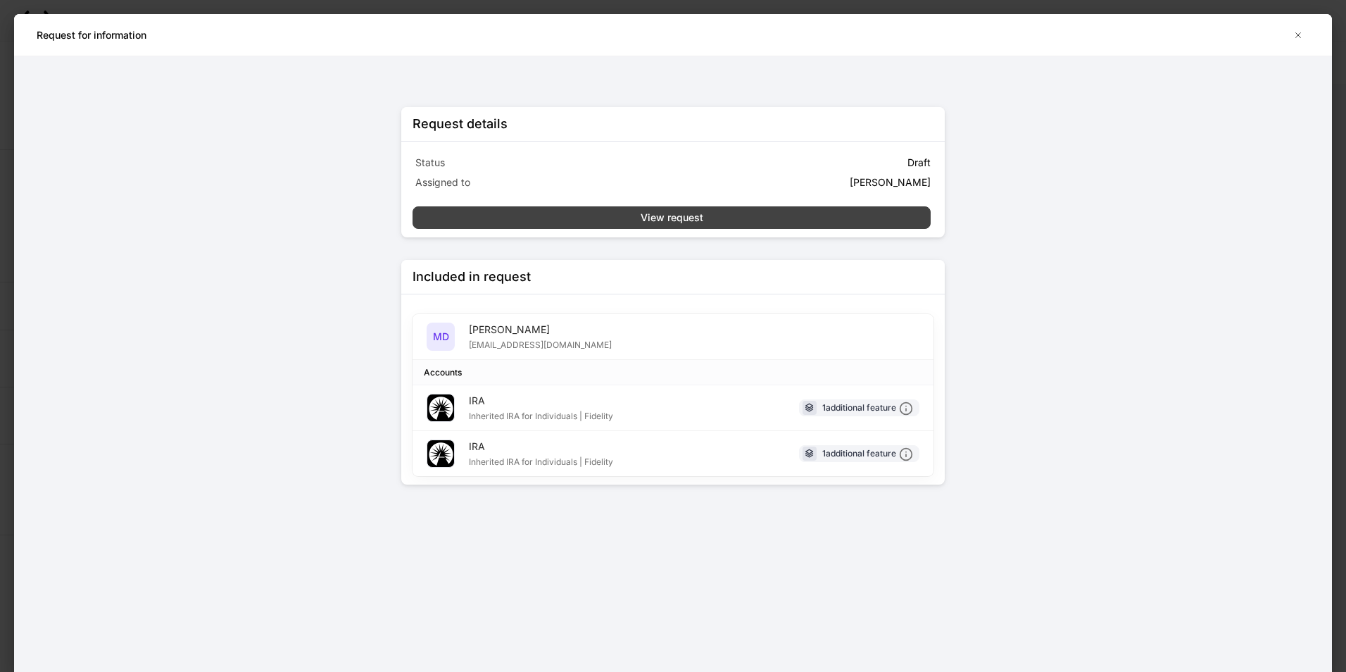
click at [778, 215] on button "View request" at bounding box center [672, 217] width 518 height 23
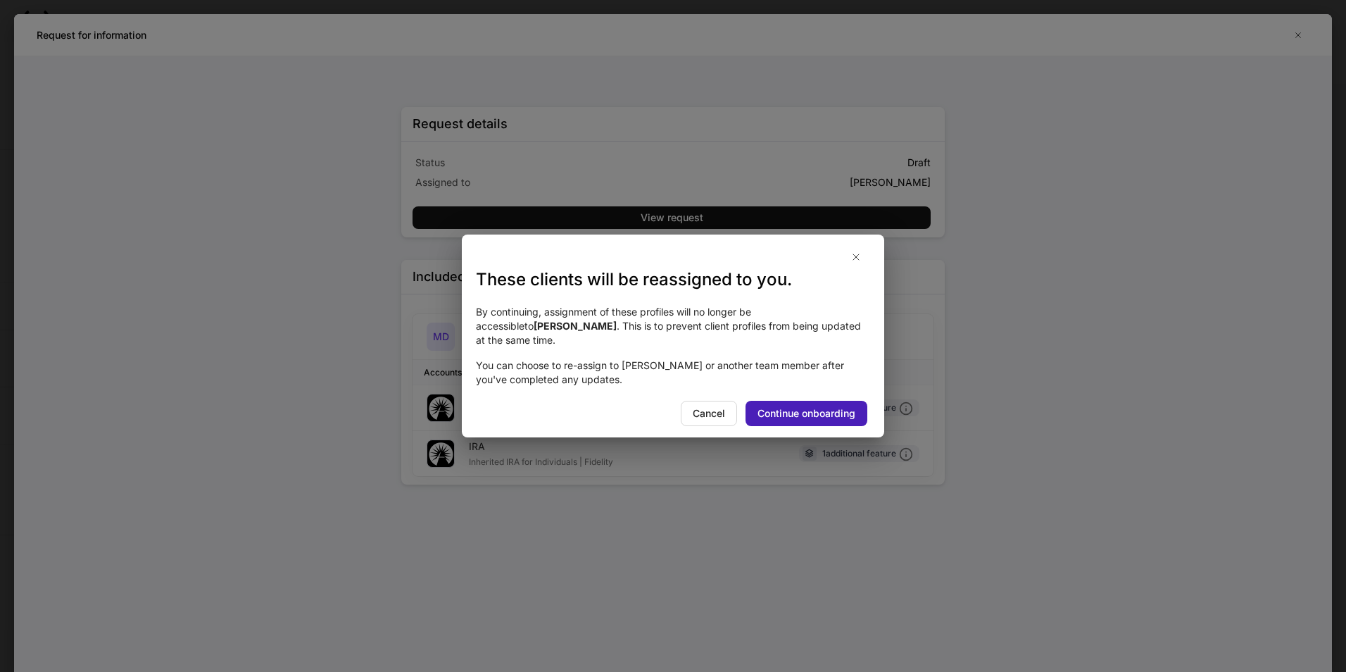
click at [822, 419] on div "Continue onboarding" at bounding box center [807, 413] width 98 height 14
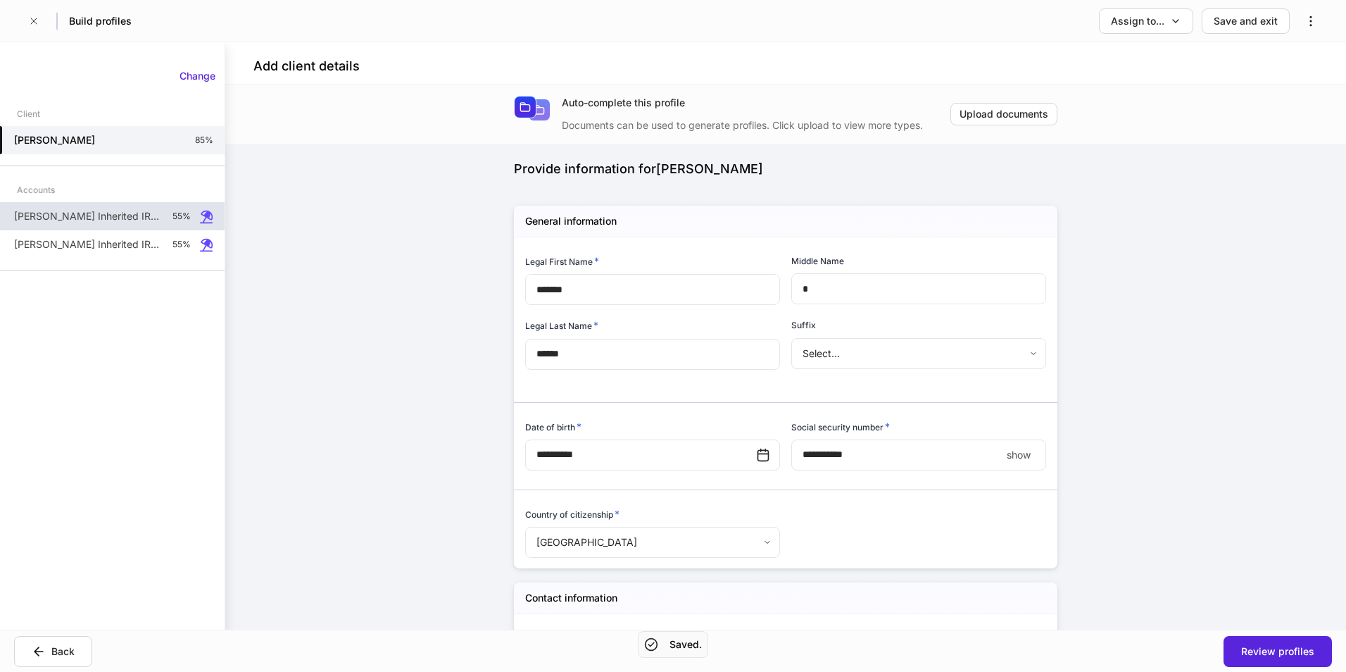
click at [160, 220] on p "[PERSON_NAME] Inherited IRA for Individuals" at bounding box center [87, 216] width 147 height 14
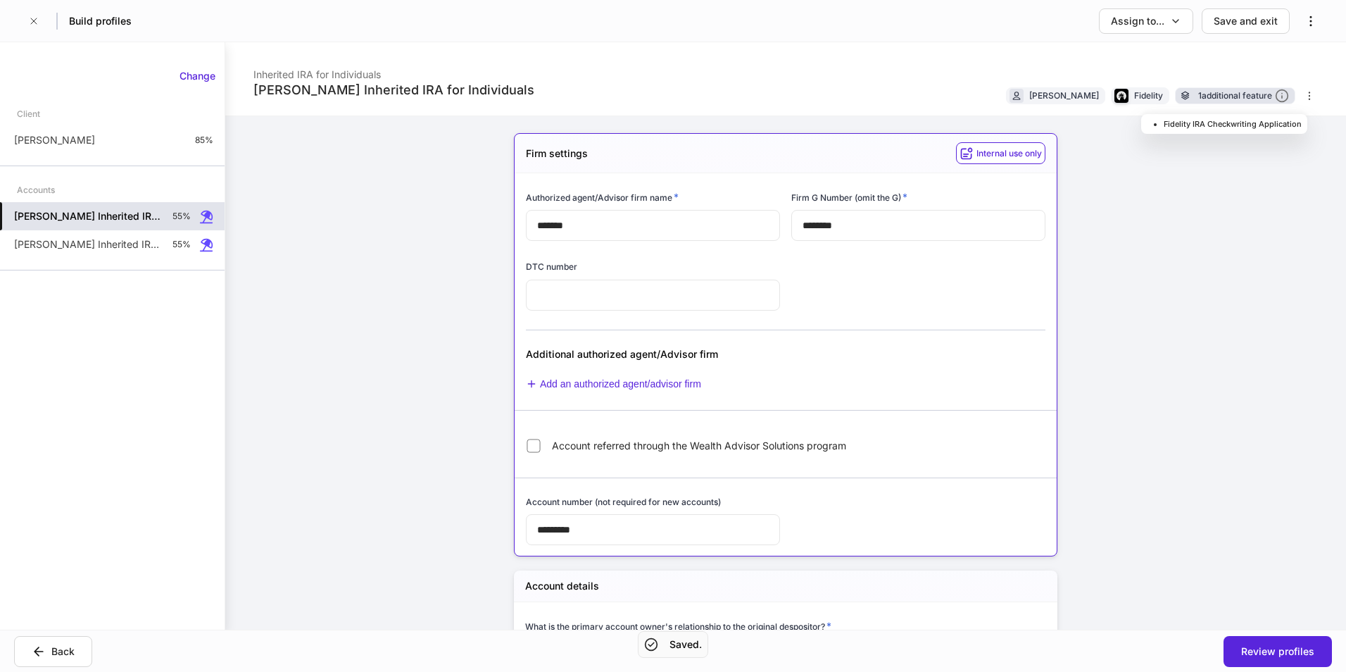
click at [1246, 96] on div "1 additional feature" at bounding box center [1243, 96] width 91 height 15
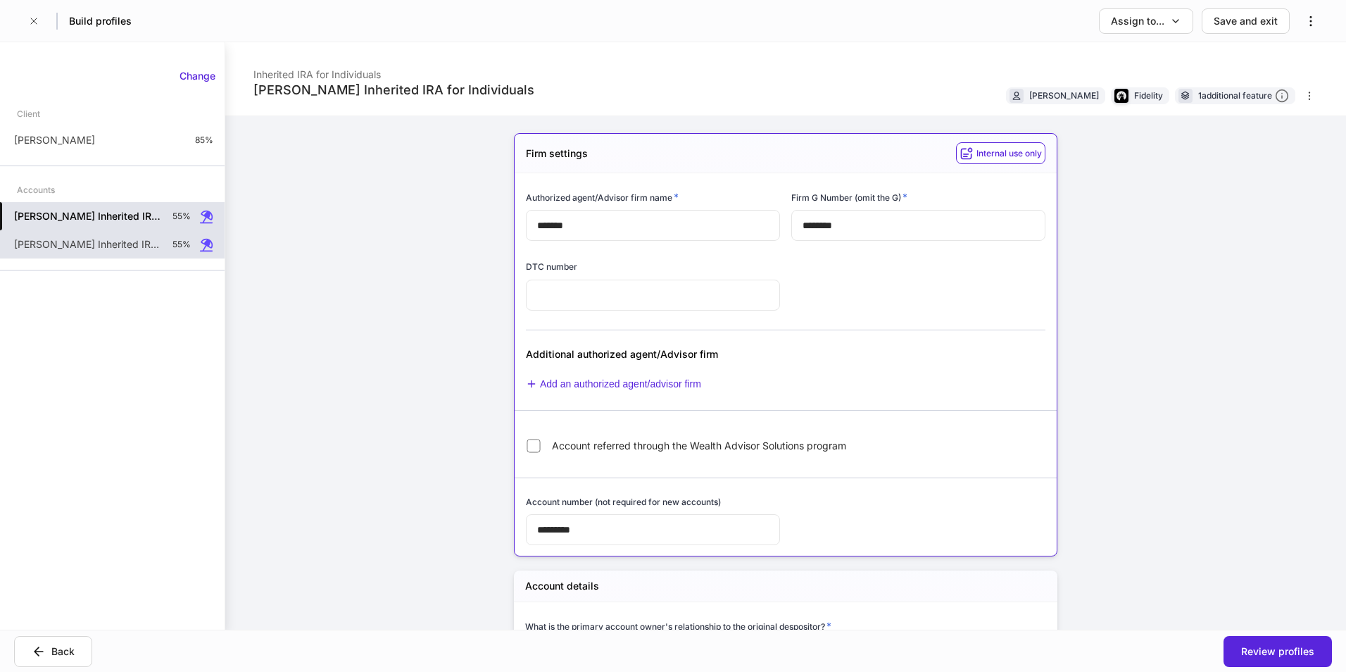
click at [146, 246] on p "[PERSON_NAME] Inherited IRA for Individuals" at bounding box center [87, 244] width 147 height 14
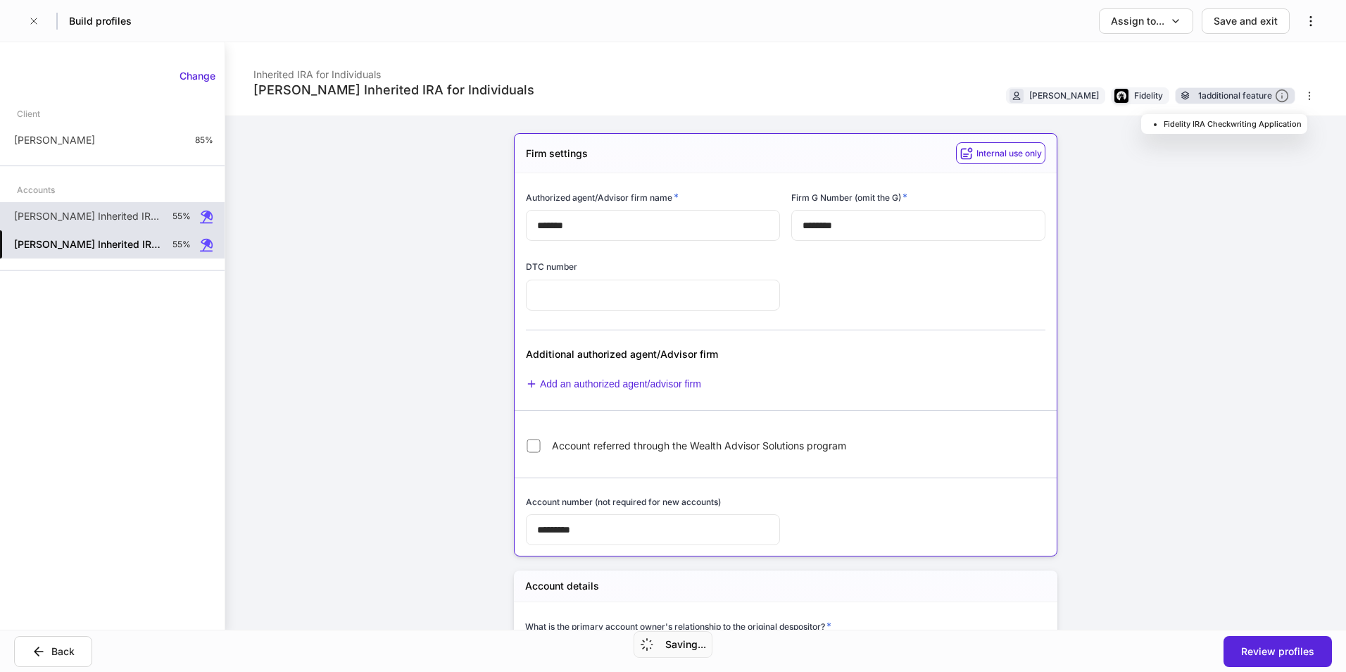
click at [1206, 94] on div "1 additional feature" at bounding box center [1243, 96] width 91 height 15
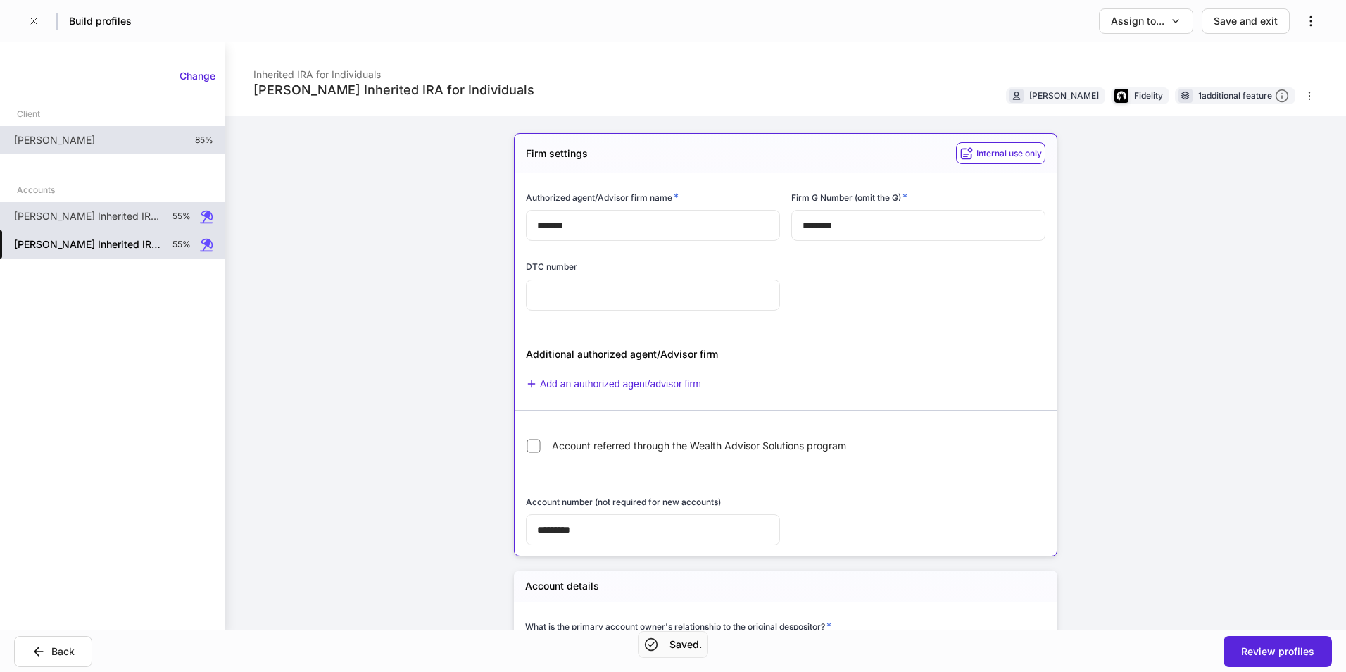
click at [46, 144] on p "[PERSON_NAME]" at bounding box center [54, 140] width 81 height 14
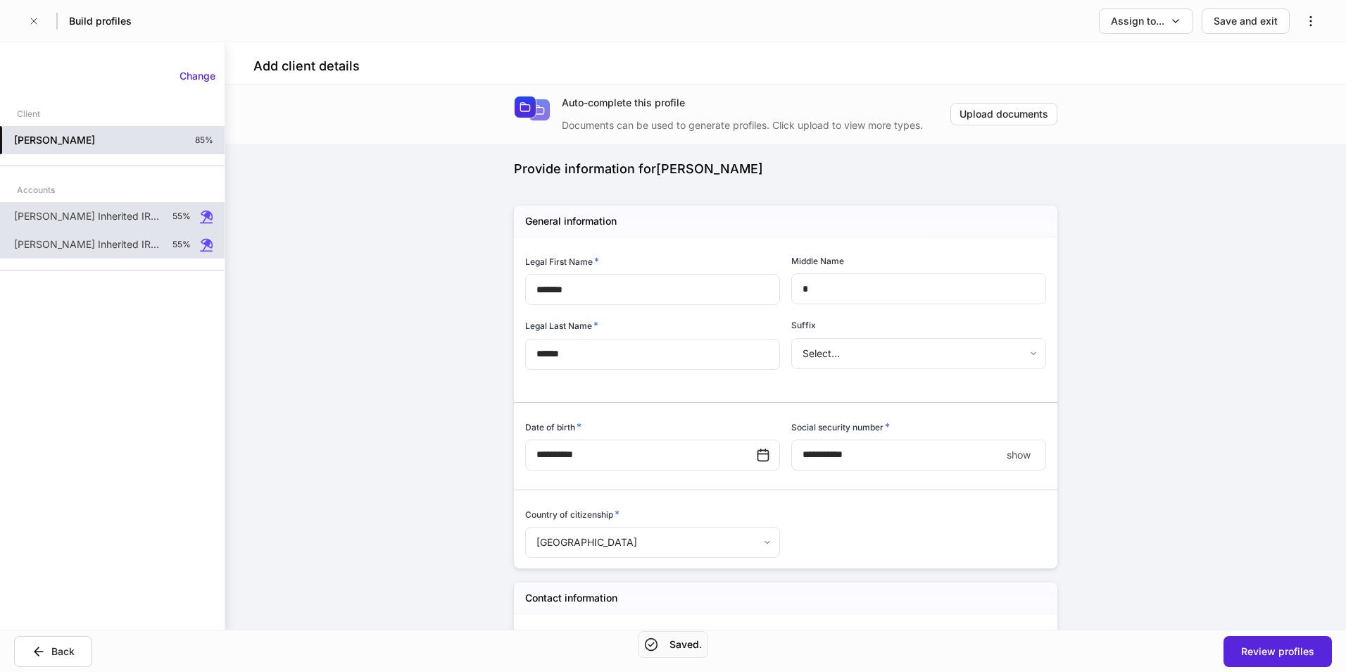
type input "**********"
click at [78, 237] on p "[PERSON_NAME] Inherited IRA for Individuals" at bounding box center [87, 244] width 147 height 14
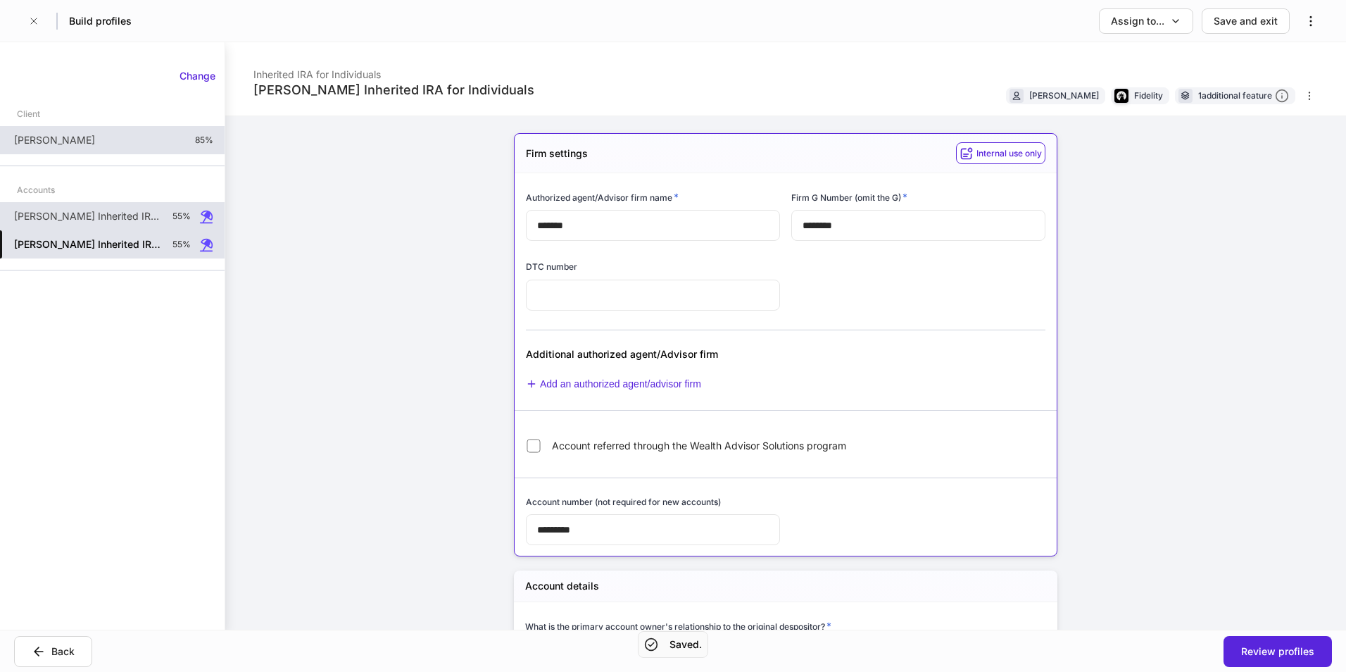
click at [87, 222] on p "[PERSON_NAME] Inherited IRA for Individuals" at bounding box center [87, 216] width 147 height 14
click at [35, 19] on icon "button" at bounding box center [34, 21] width 6 height 6
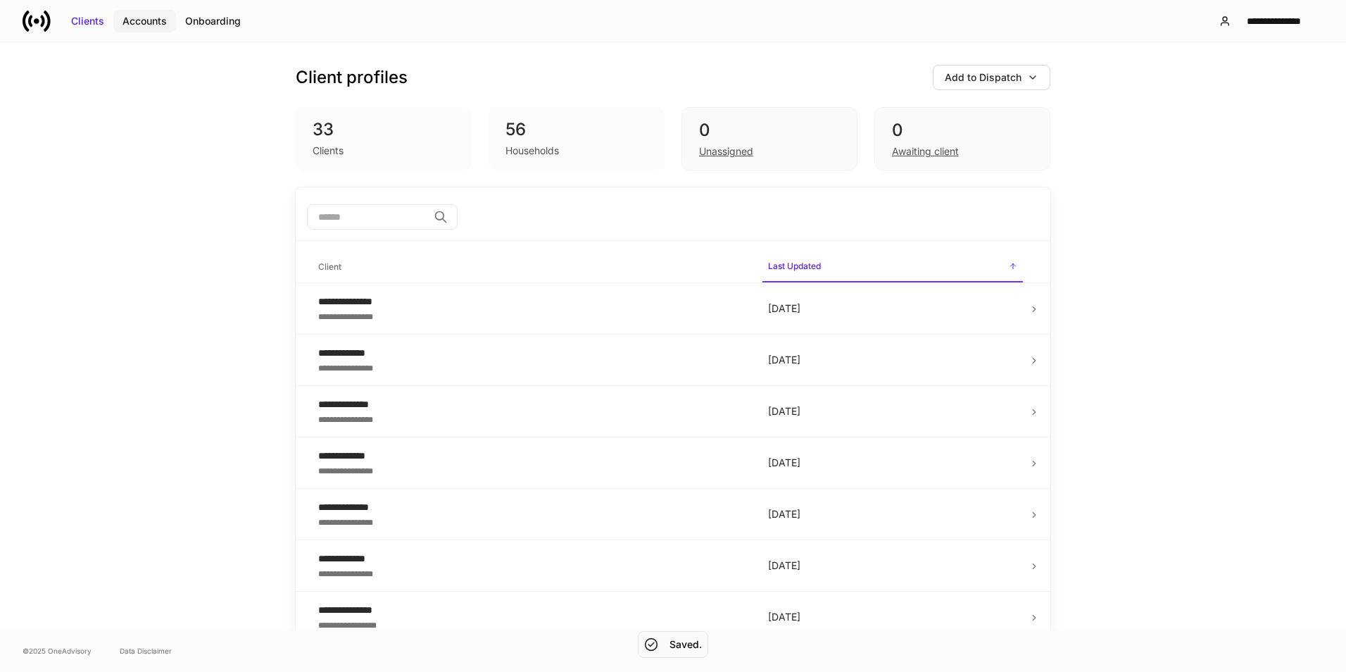
click at [139, 16] on div "Accounts" at bounding box center [144, 21] width 44 height 14
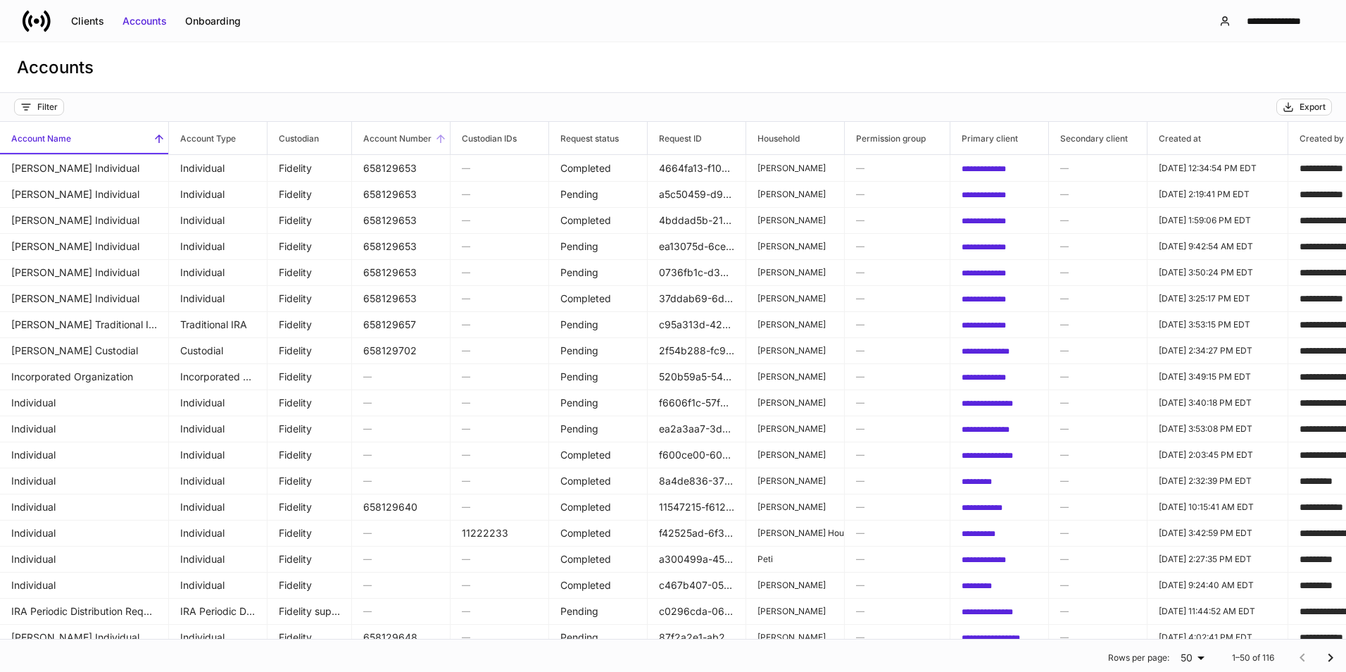
click at [441, 132] on icon at bounding box center [440, 138] width 13 height 13
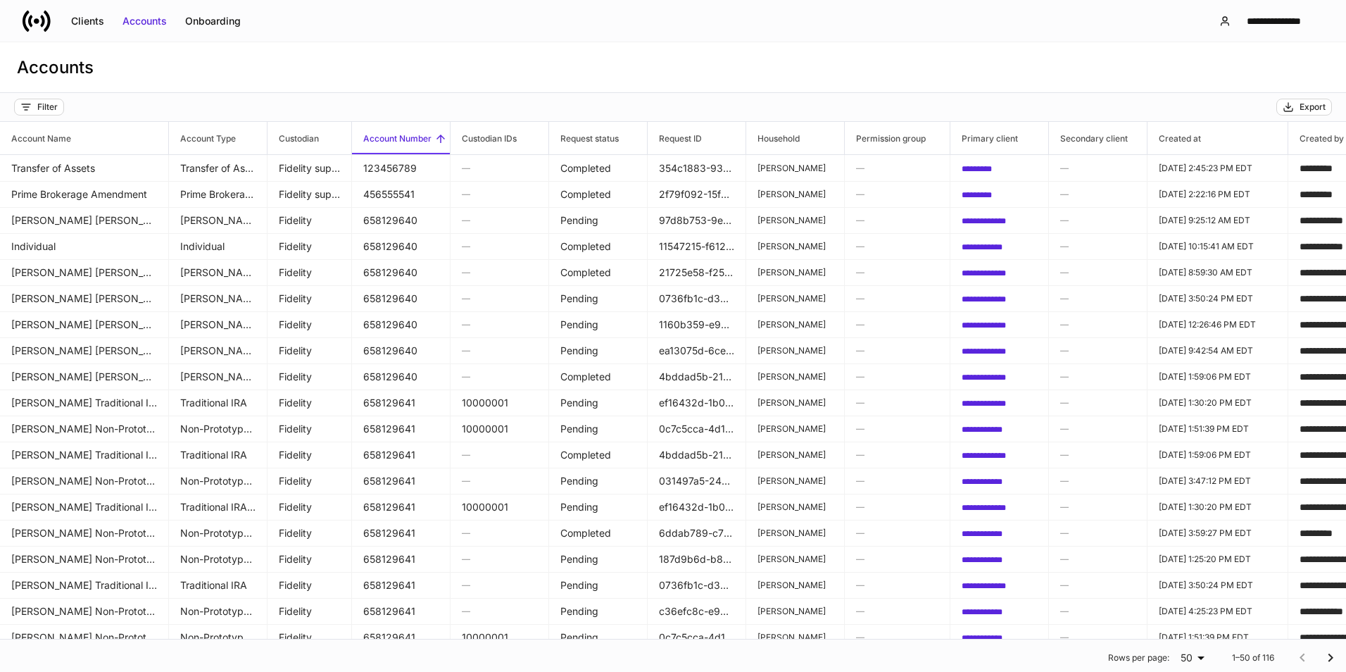
click at [441, 132] on icon at bounding box center [440, 138] width 13 height 13
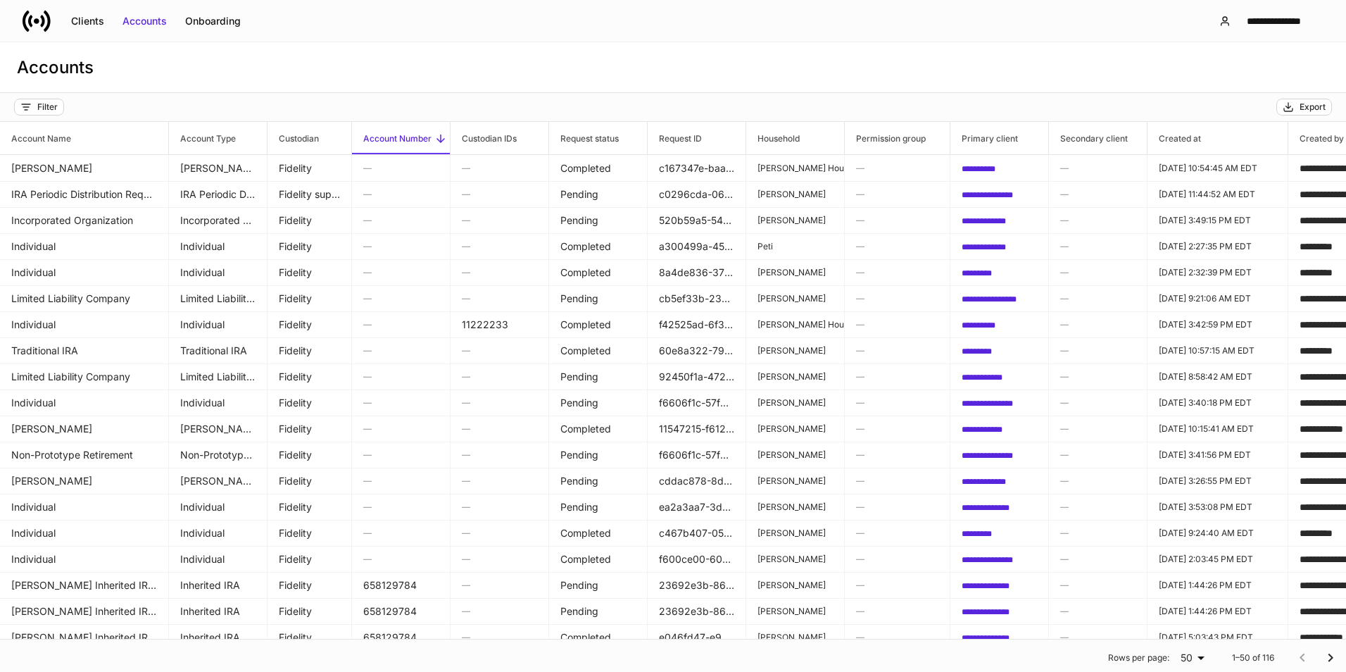
click at [441, 132] on icon at bounding box center [440, 138] width 13 height 13
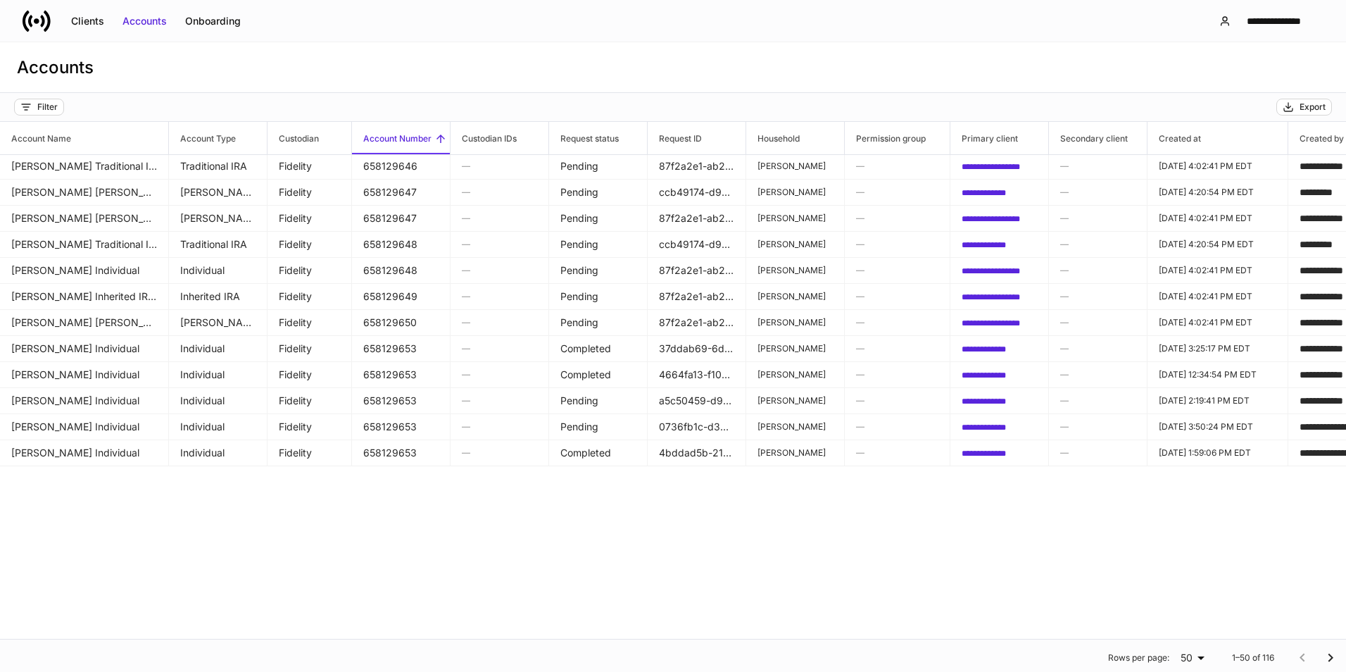
scroll to position [829, 0]
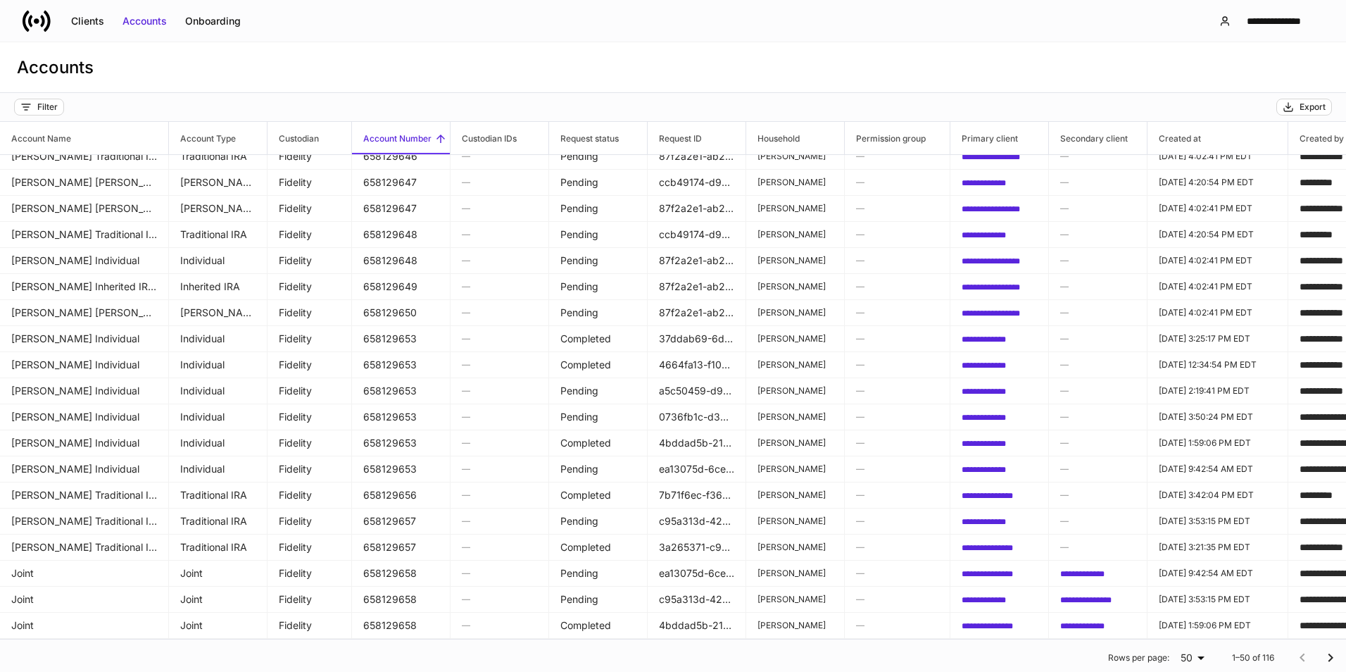
click at [429, 137] on h6 "Account Number" at bounding box center [392, 138] width 80 height 13
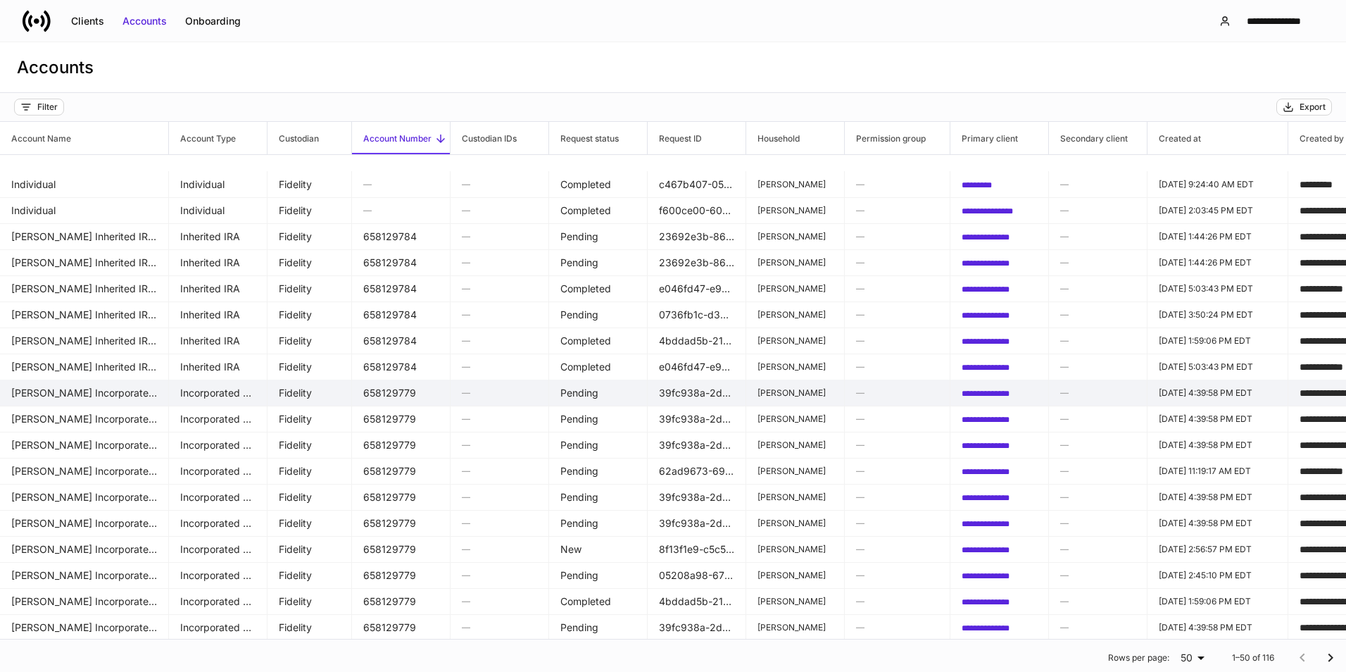
scroll to position [337, 0]
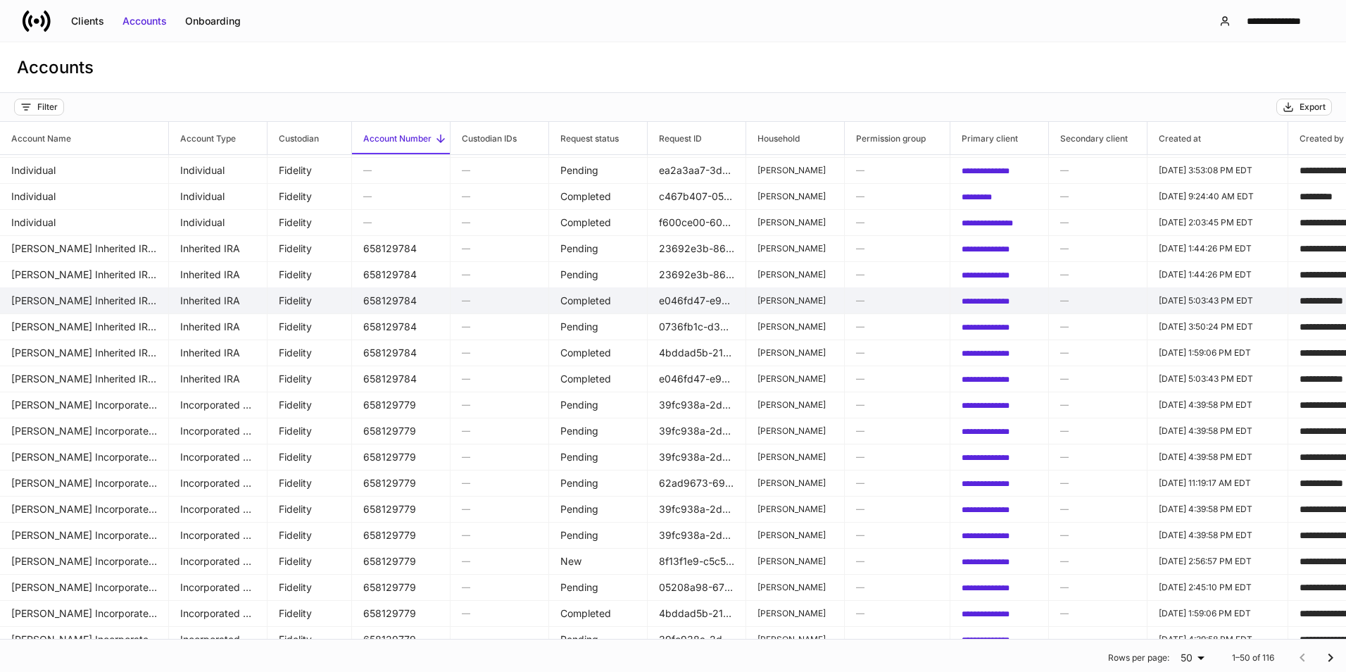
click at [76, 291] on td "[PERSON_NAME] Inherited IRA for Individuals" at bounding box center [84, 300] width 169 height 27
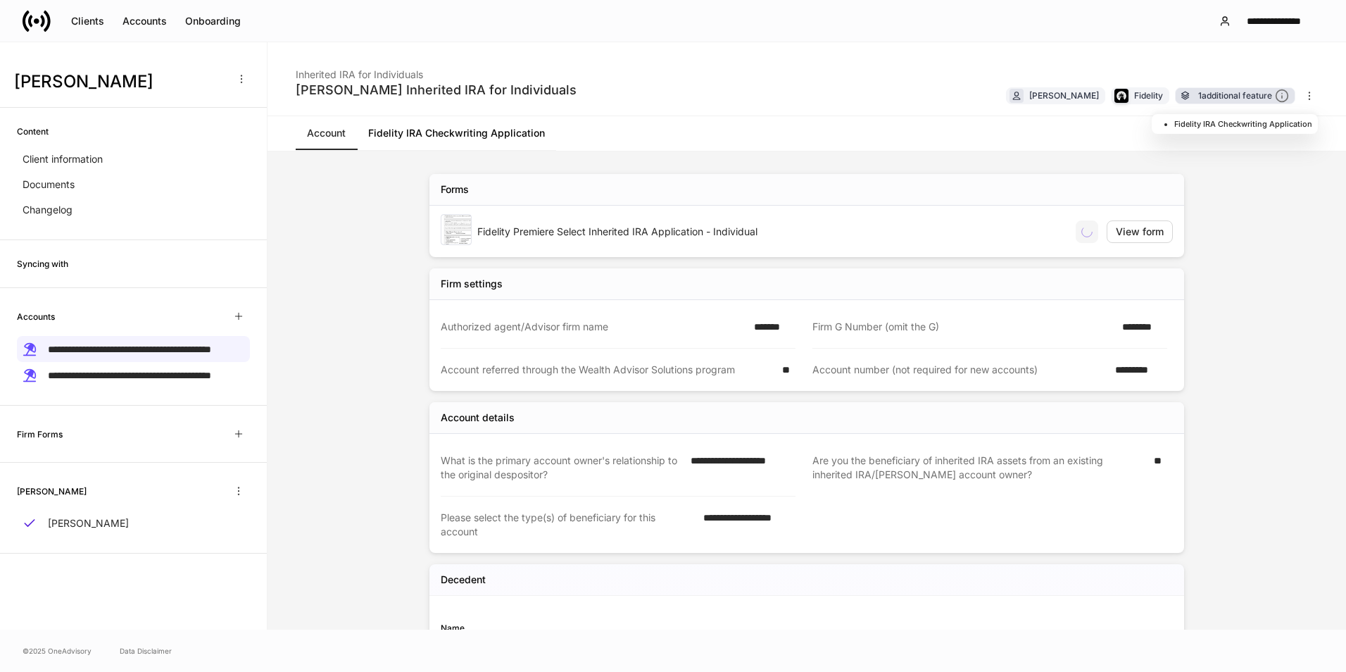
click at [1210, 99] on div "1 additional feature" at bounding box center [1243, 96] width 91 height 15
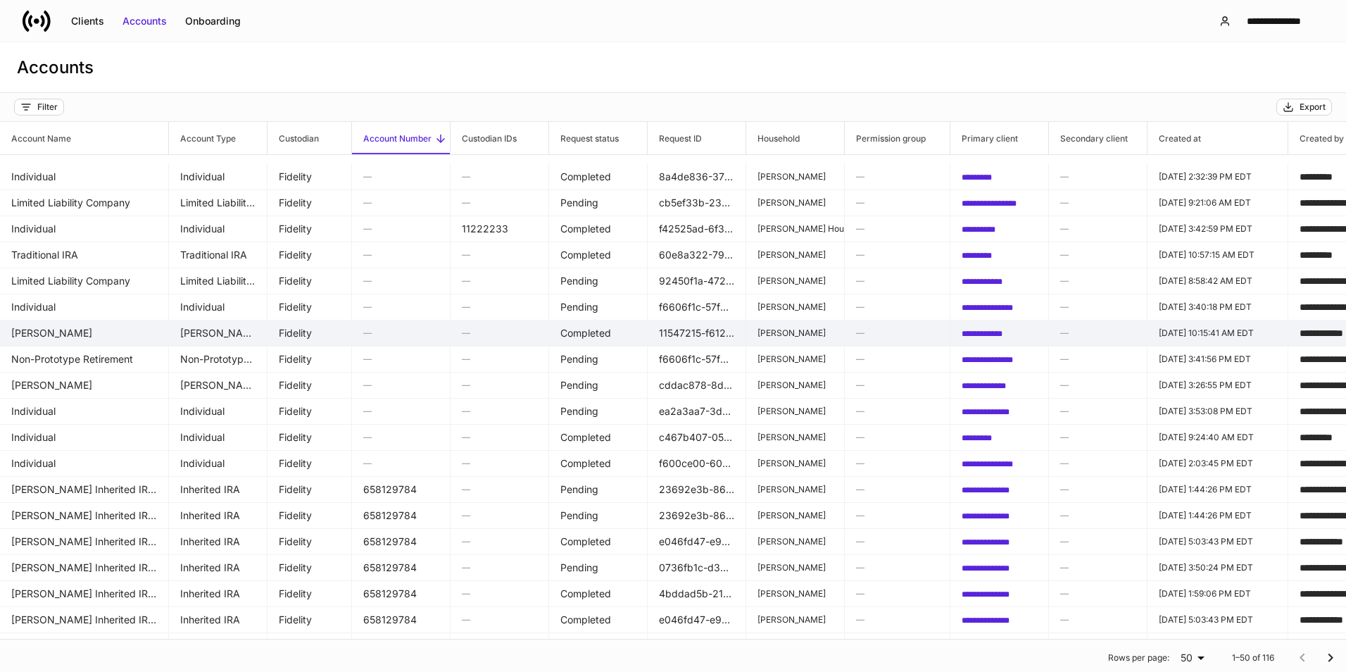
scroll to position [141, 0]
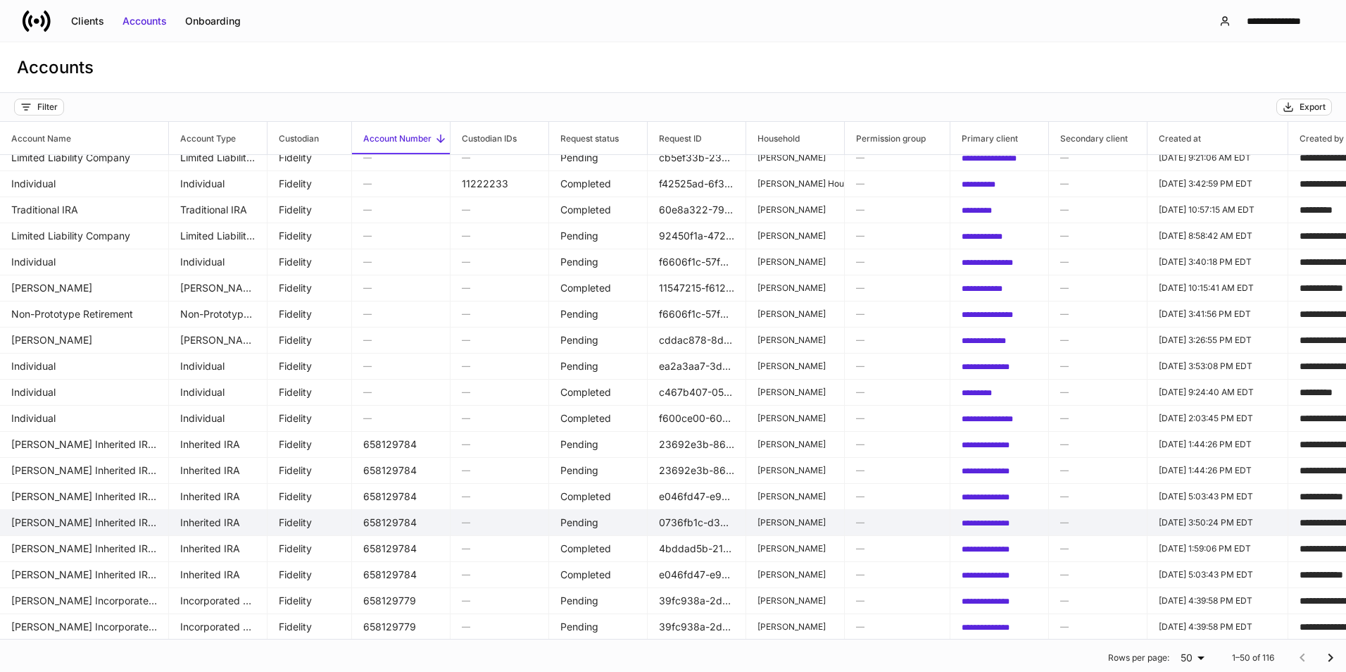
click at [400, 517] on td "658129784" at bounding box center [401, 522] width 99 height 27
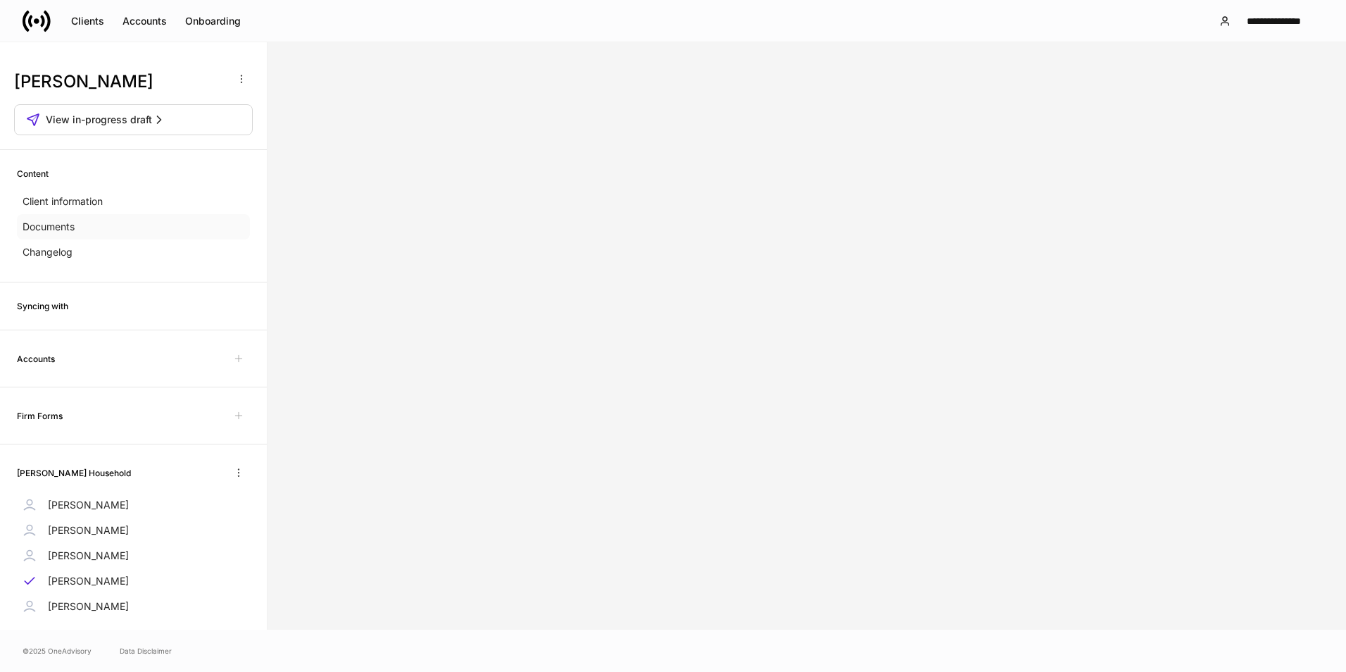
click at [133, 232] on div "Documents" at bounding box center [133, 226] width 233 height 25
click at [142, 23] on div "Accounts" at bounding box center [144, 21] width 44 height 14
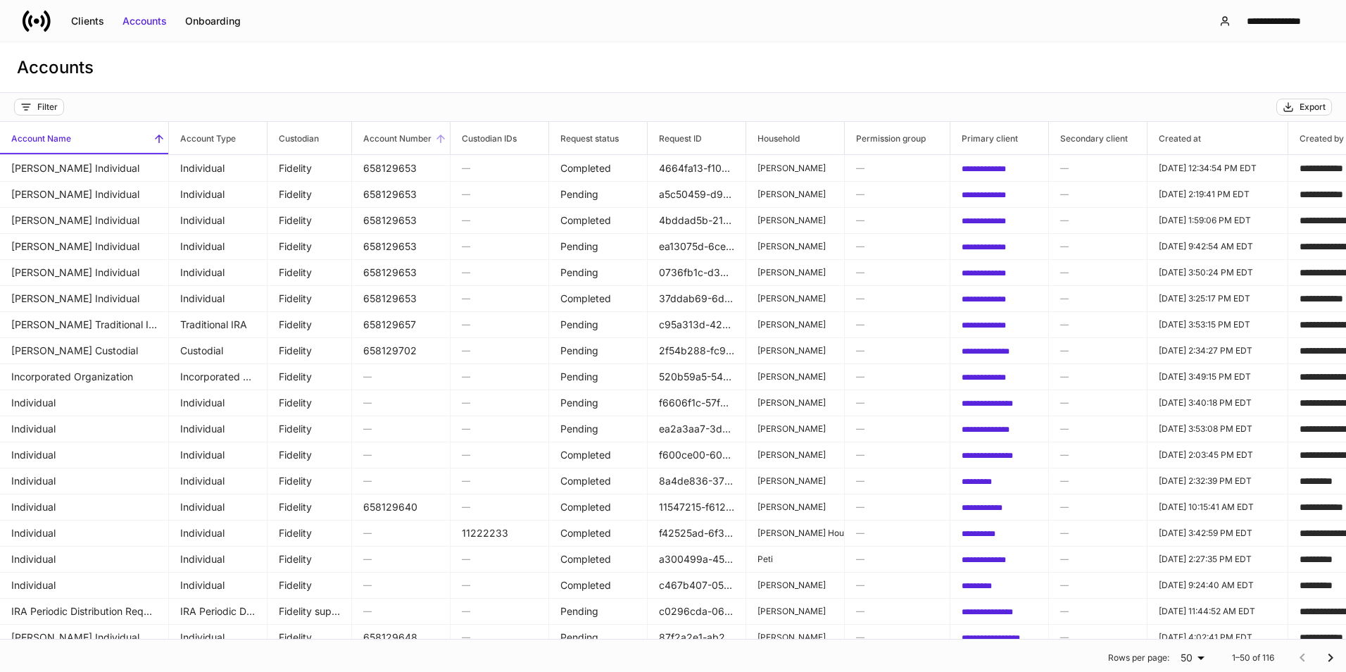
click at [439, 141] on icon at bounding box center [440, 138] width 13 height 13
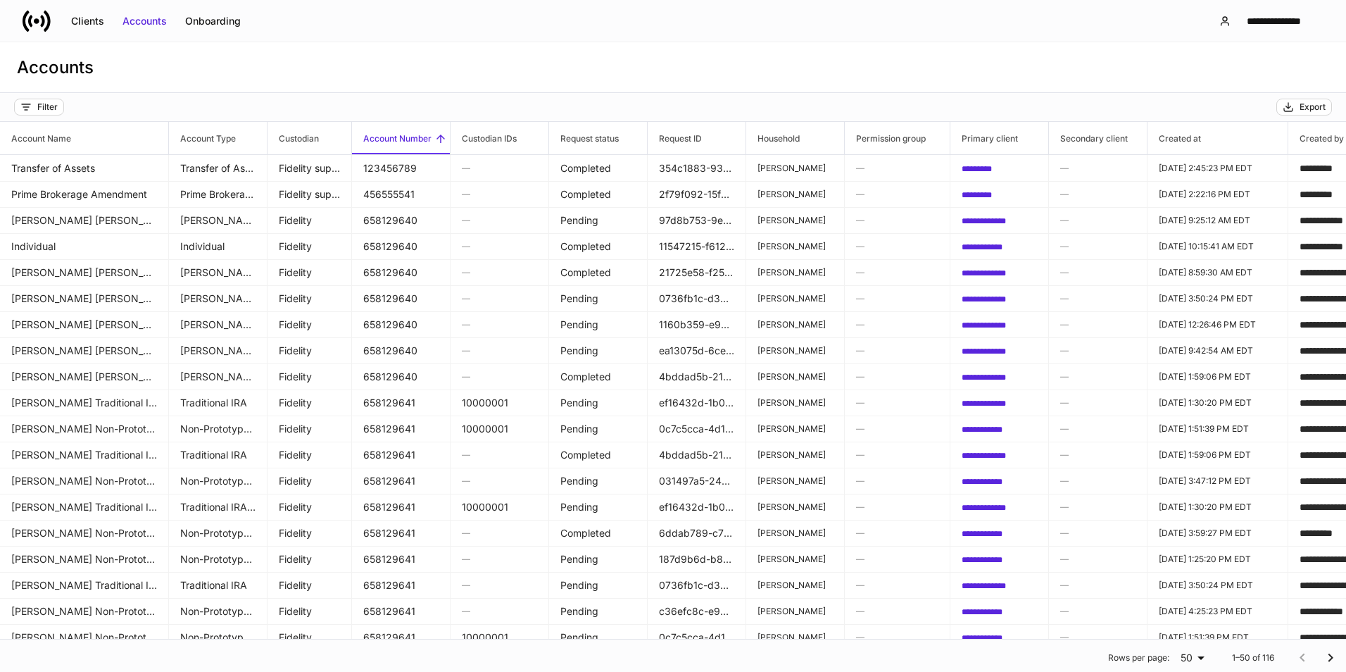
click at [439, 141] on icon at bounding box center [440, 138] width 13 height 13
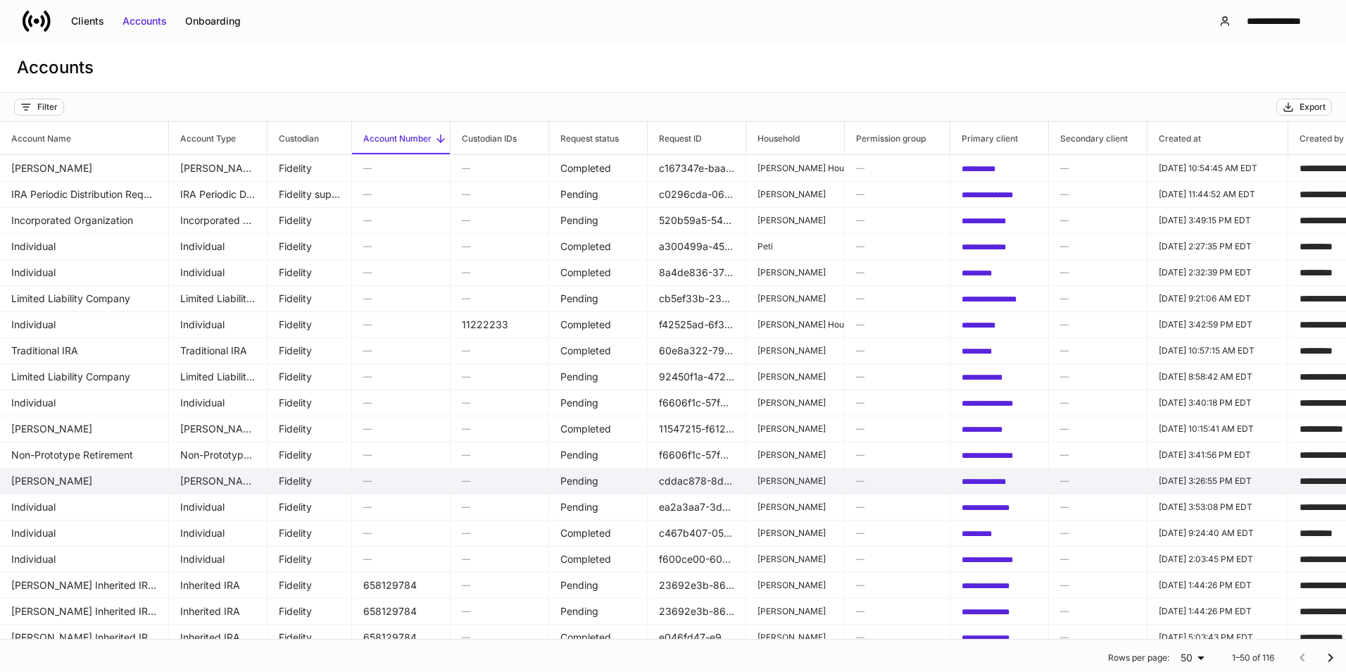
scroll to position [141, 0]
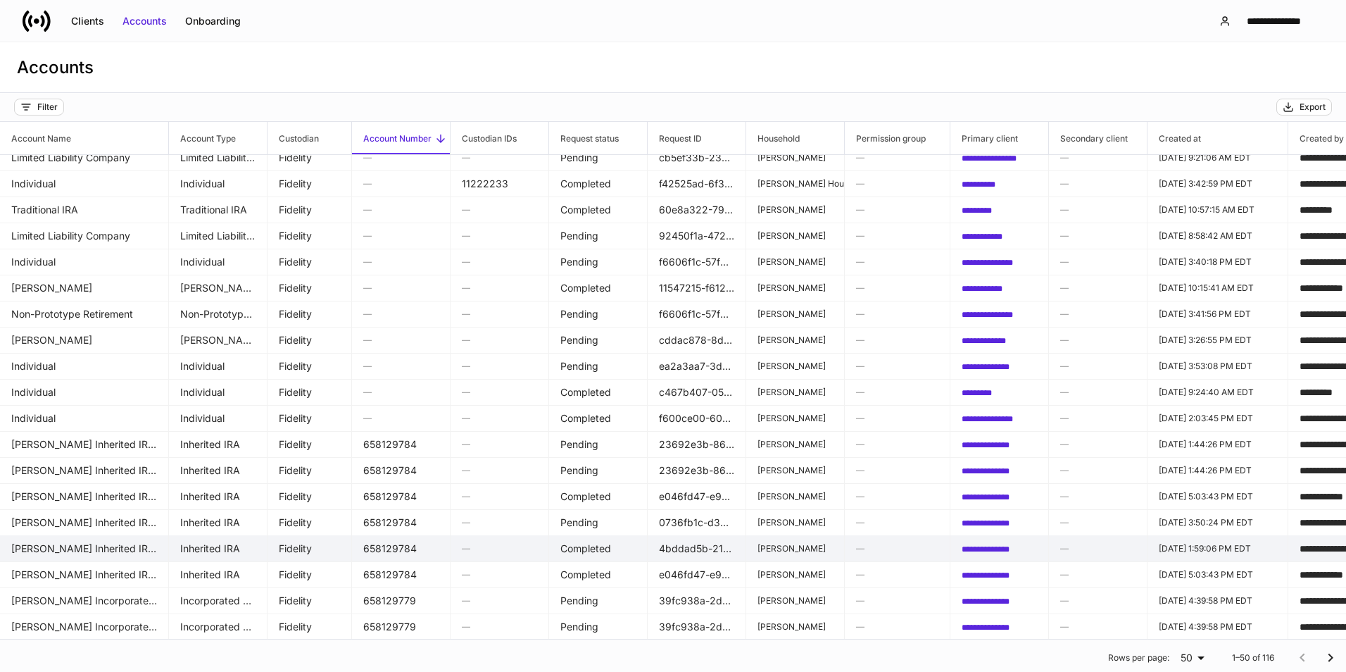
click at [105, 550] on td "[PERSON_NAME] Inherited IRA for Individuals" at bounding box center [84, 548] width 169 height 27
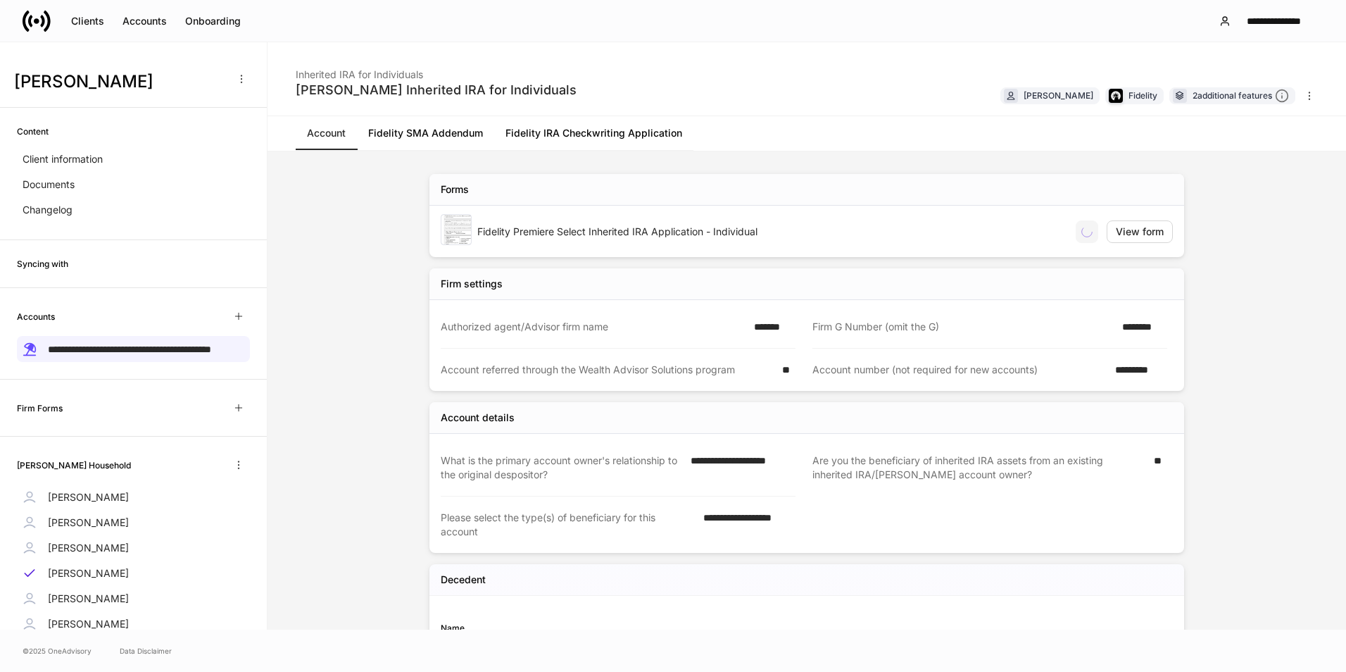
click at [572, 236] on div "Fidelity Premiere Select Inherited IRA Application - Individual" at bounding box center [770, 232] width 587 height 14
click at [1216, 94] on div "2 additional features" at bounding box center [1241, 96] width 96 height 15
click at [147, 27] on div "Accounts" at bounding box center [144, 21] width 44 height 14
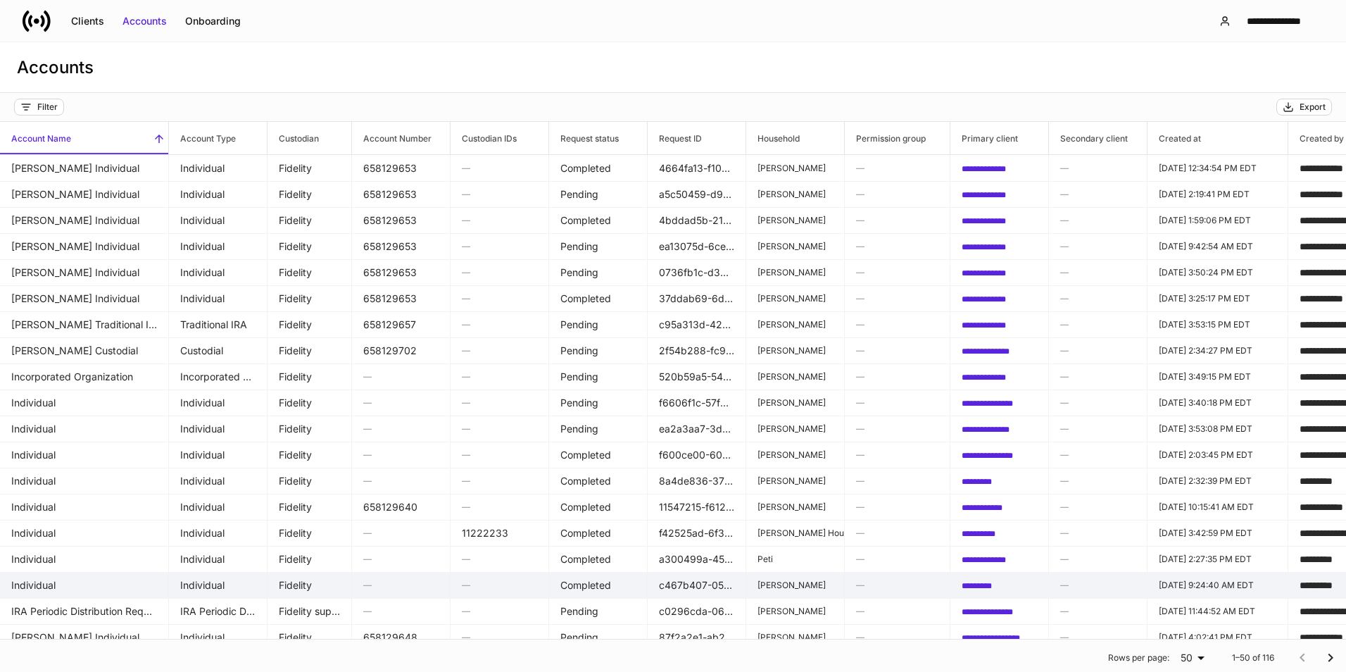
click at [100, 577] on td "Individual" at bounding box center [84, 585] width 169 height 27
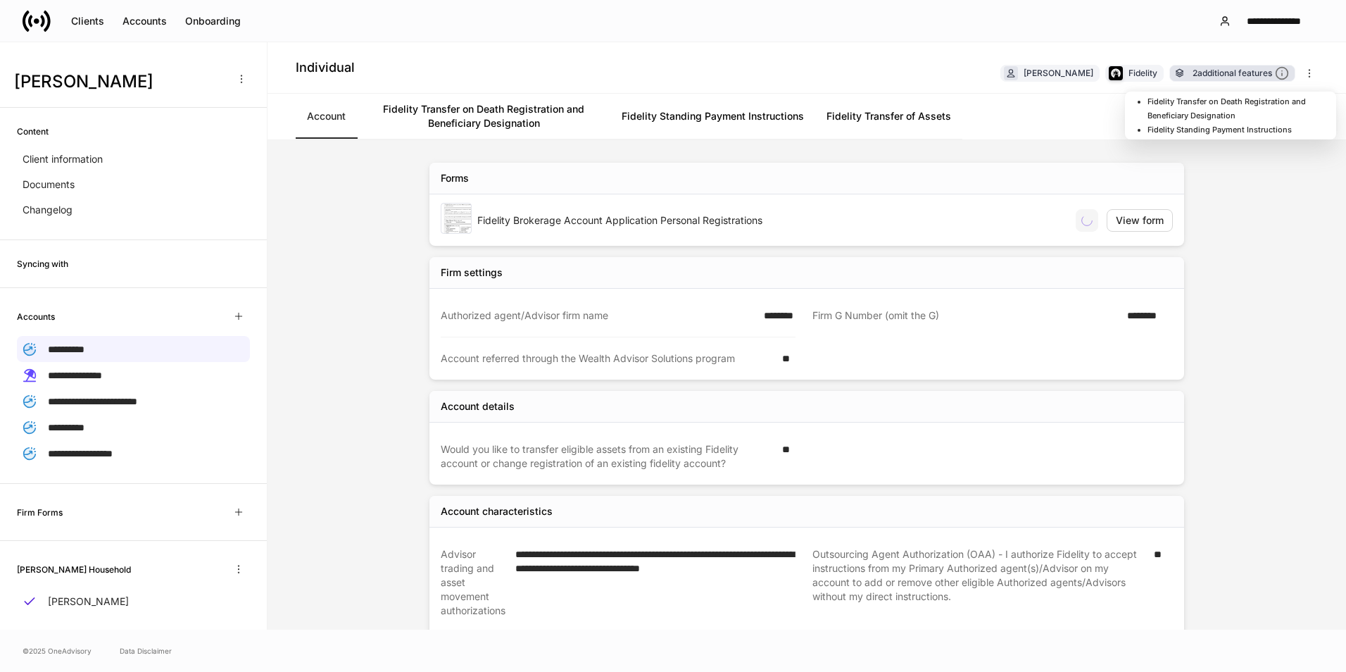
click at [1229, 77] on div "2 additional features" at bounding box center [1241, 73] width 96 height 15
click at [146, 25] on div "Accounts" at bounding box center [144, 21] width 44 height 14
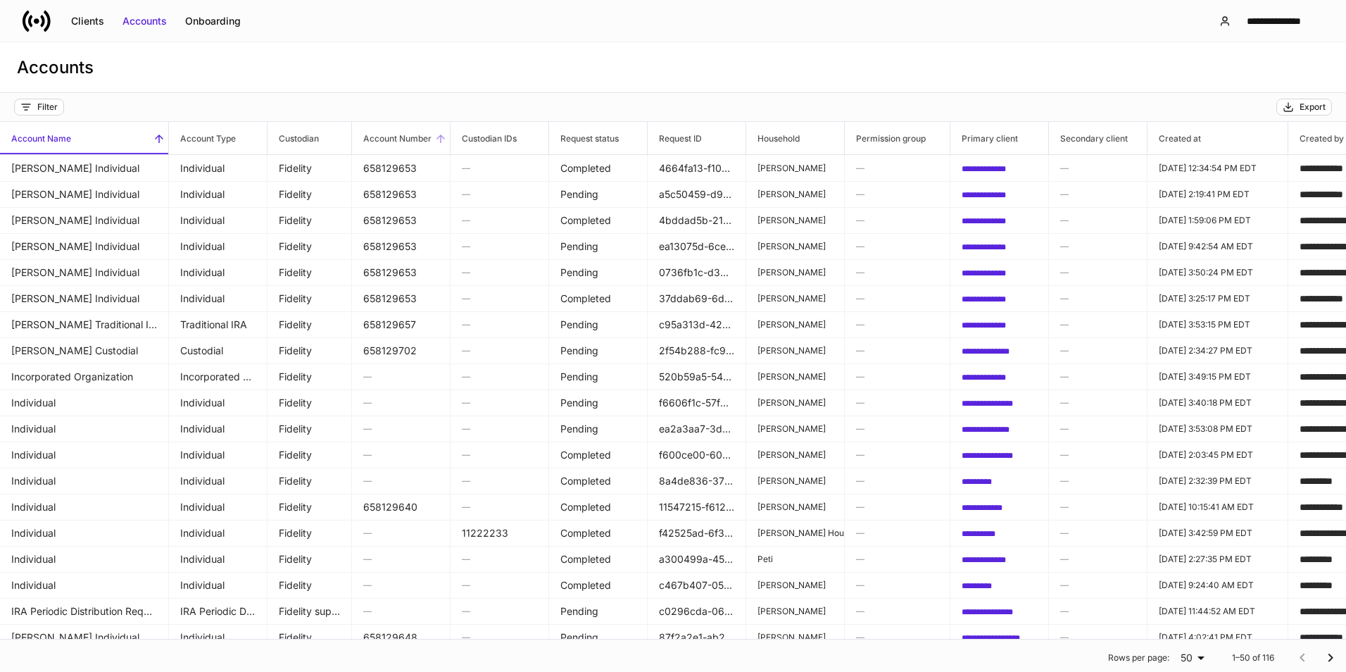
click at [437, 139] on icon at bounding box center [440, 138] width 8 height 8
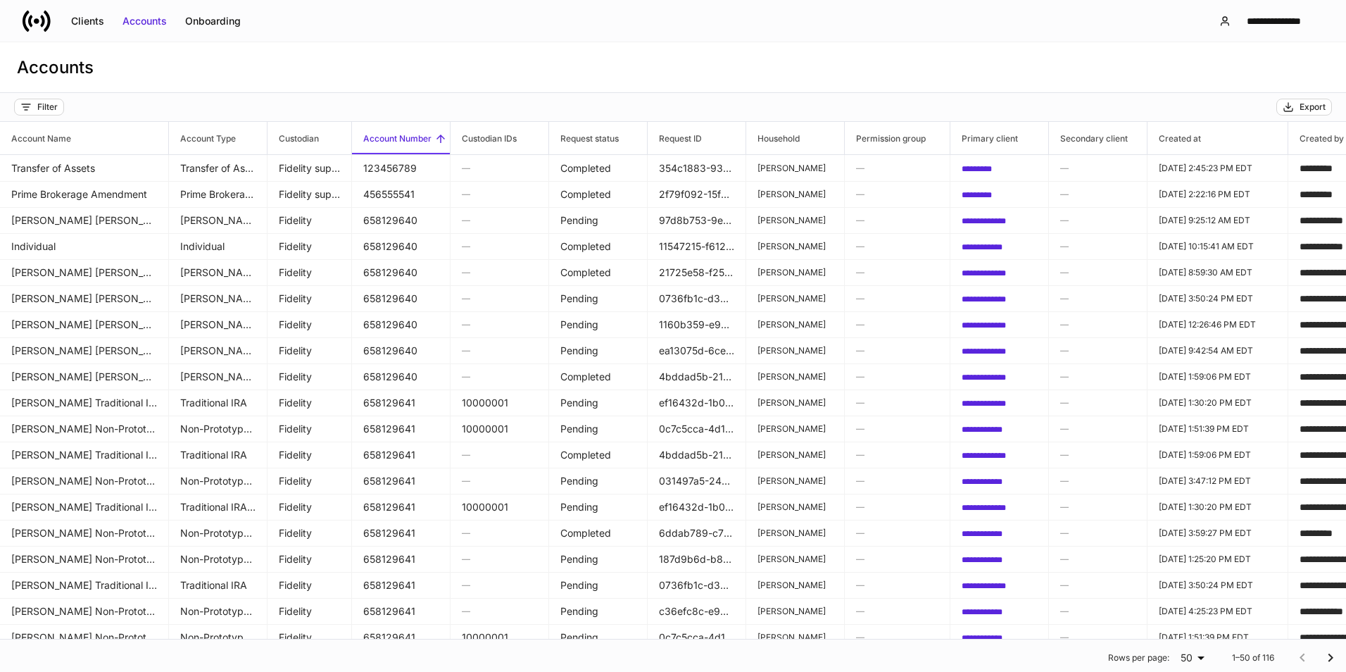
click at [437, 139] on icon at bounding box center [440, 138] width 8 height 8
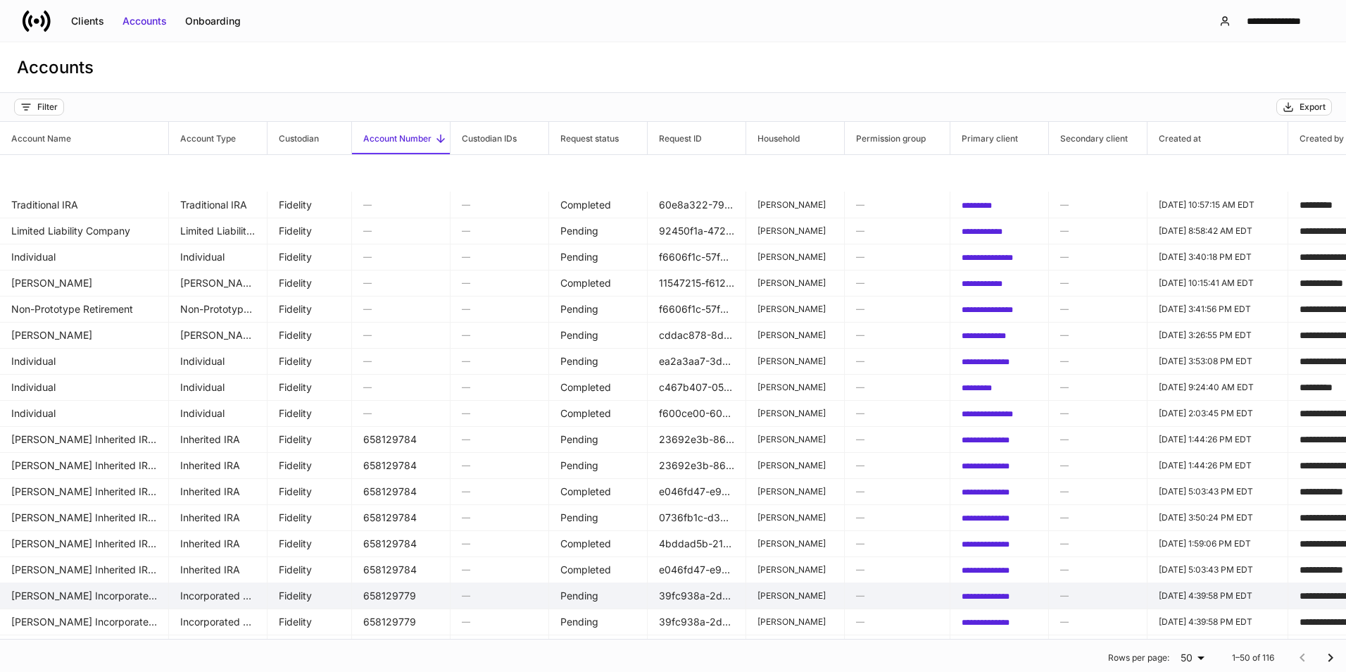
scroll to position [211, 0]
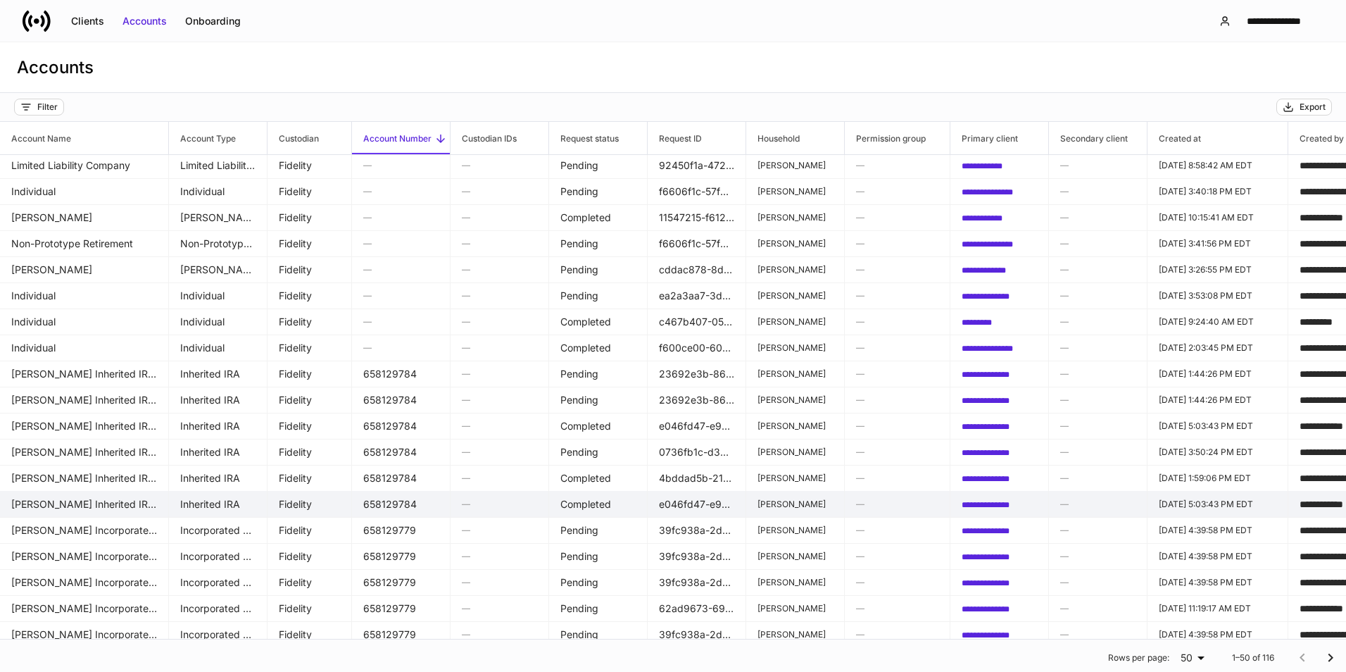
click at [133, 507] on td "[PERSON_NAME] Inherited IRA for Individuals" at bounding box center [84, 504] width 169 height 27
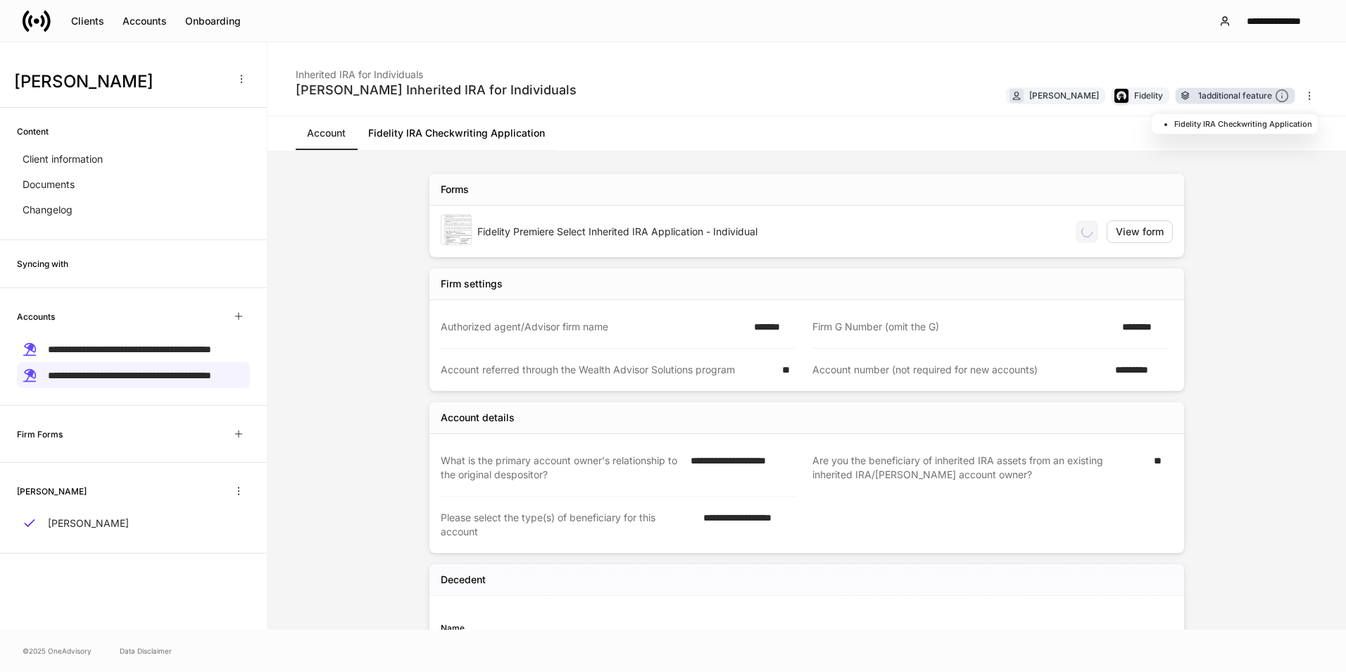
click at [1241, 91] on div "1 additional feature" at bounding box center [1243, 96] width 91 height 15
click at [151, 25] on div "Accounts" at bounding box center [144, 21] width 44 height 14
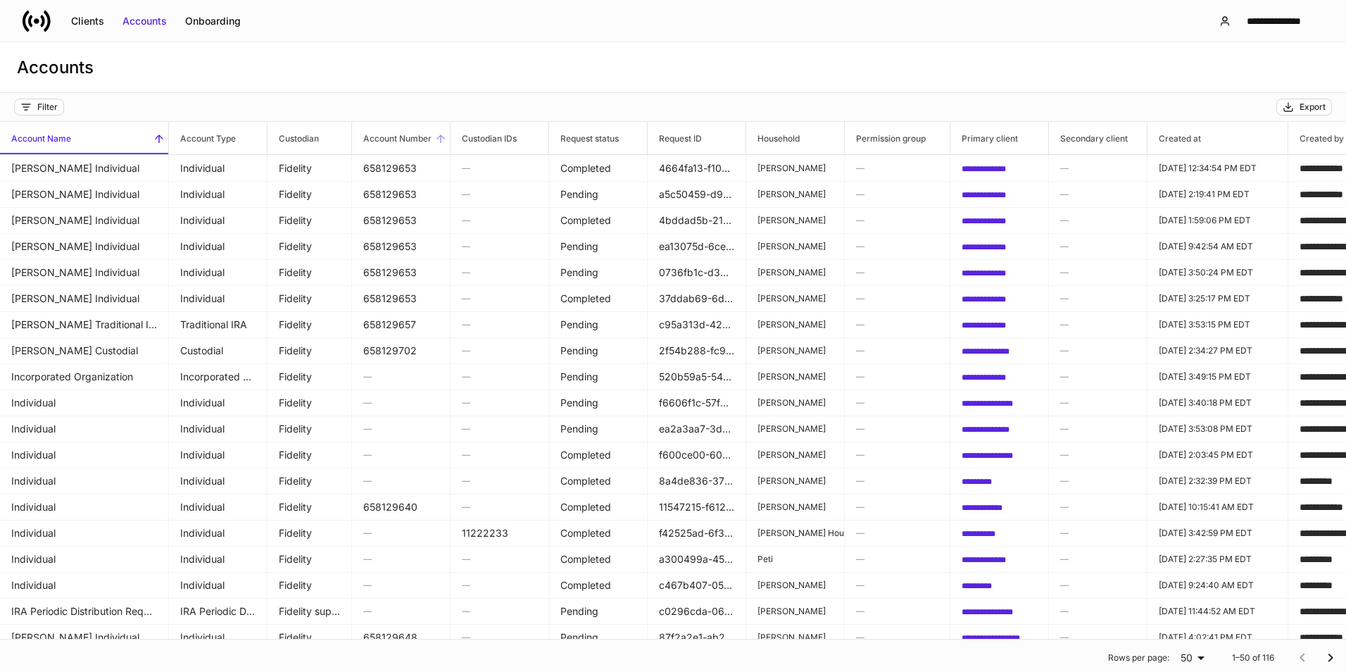
click at [436, 139] on icon at bounding box center [440, 138] width 13 height 13
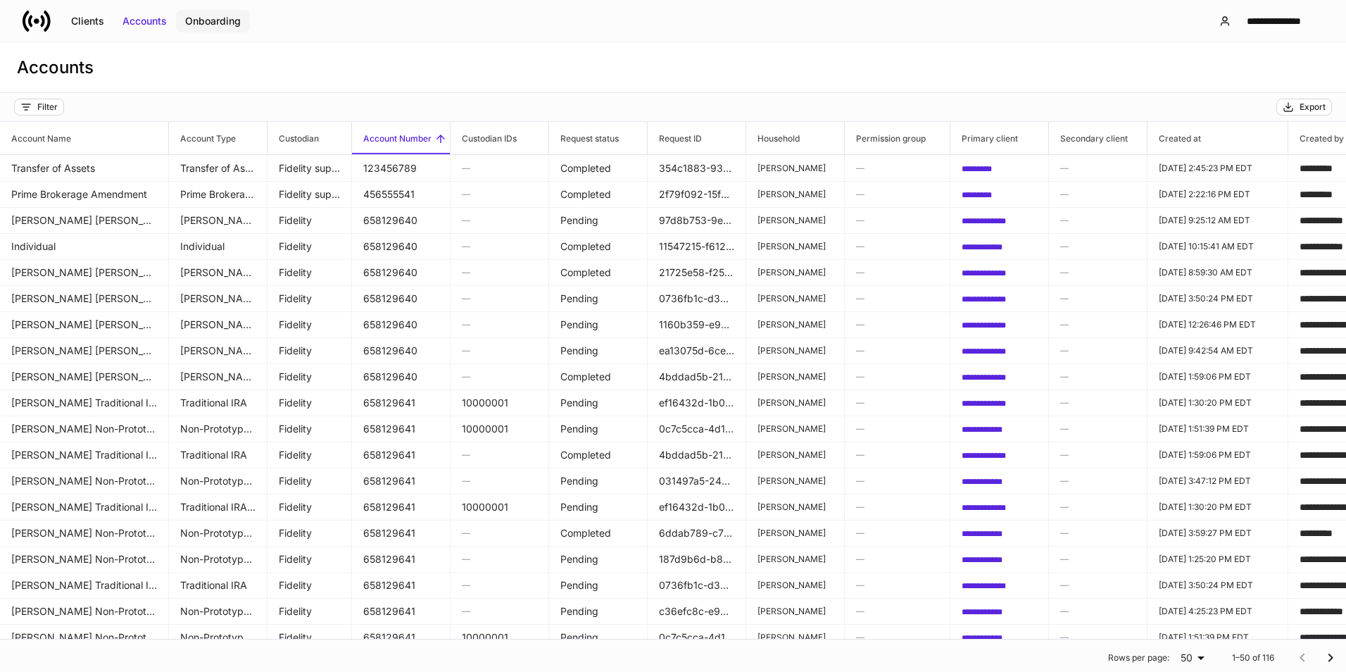
click at [218, 25] on div "Onboarding" at bounding box center [213, 21] width 56 height 14
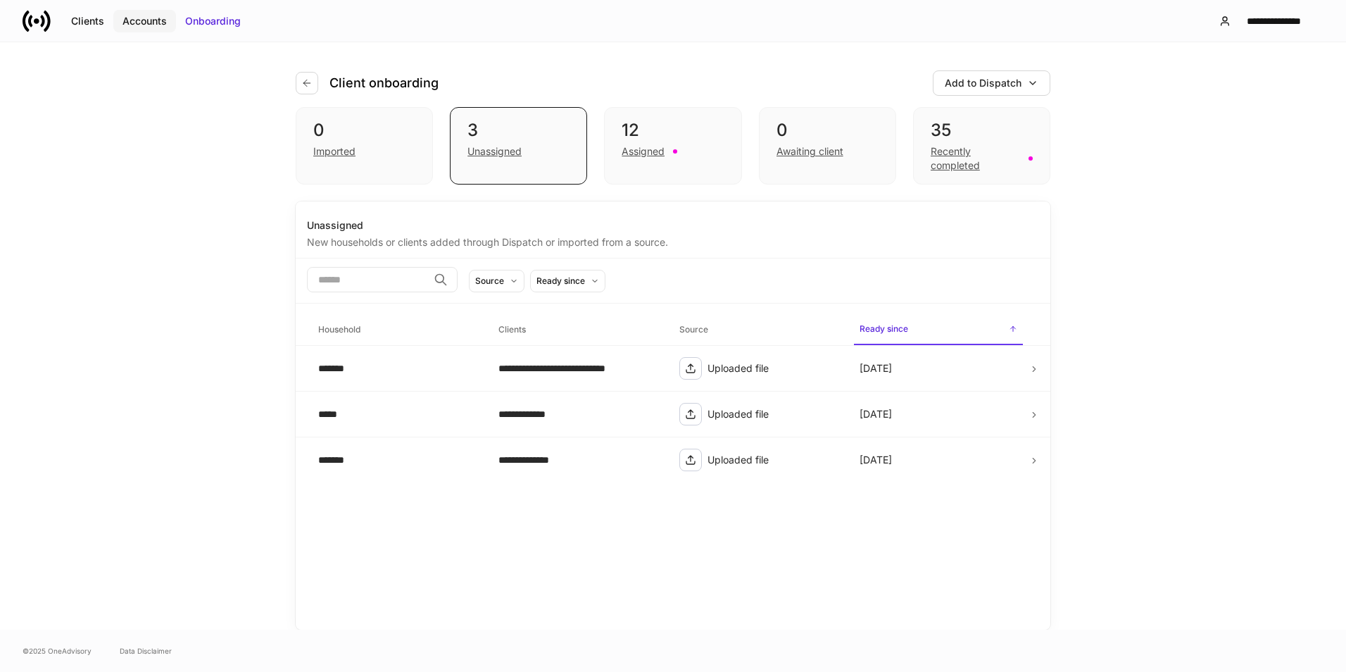
click at [156, 23] on div "Accounts" at bounding box center [144, 21] width 44 height 14
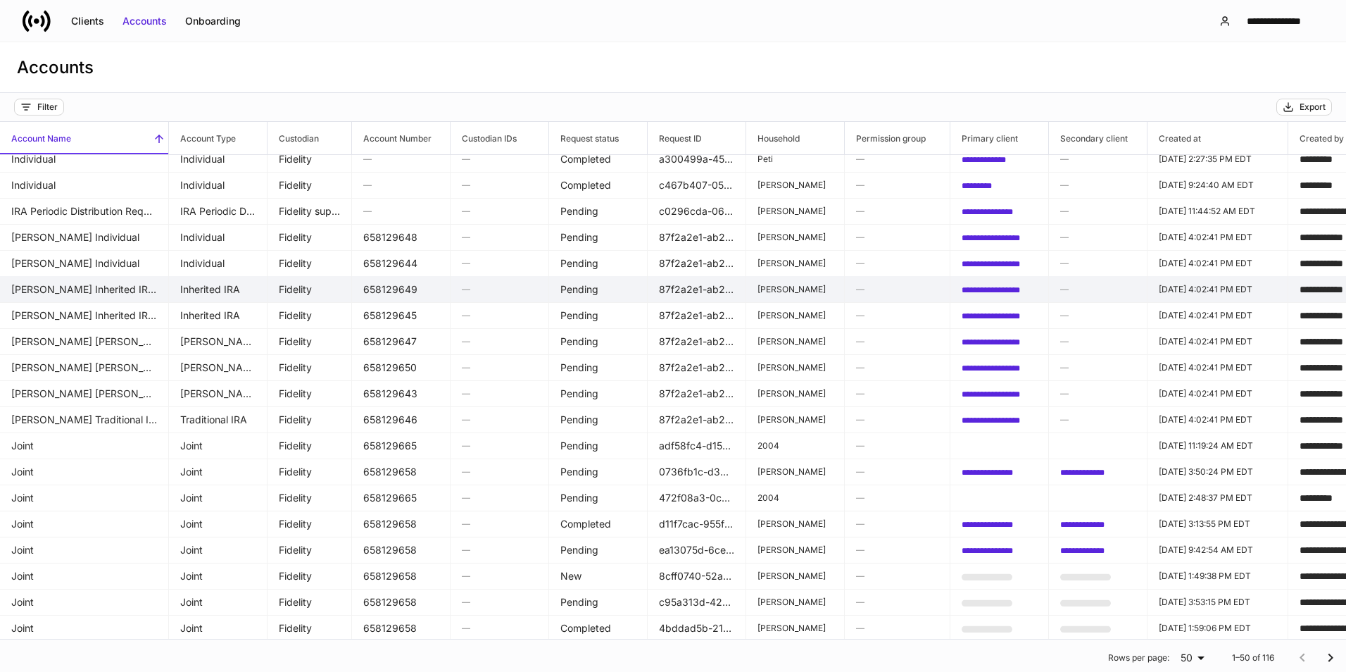
scroll to position [422, 0]
